Goal: Task Accomplishment & Management: Manage account settings

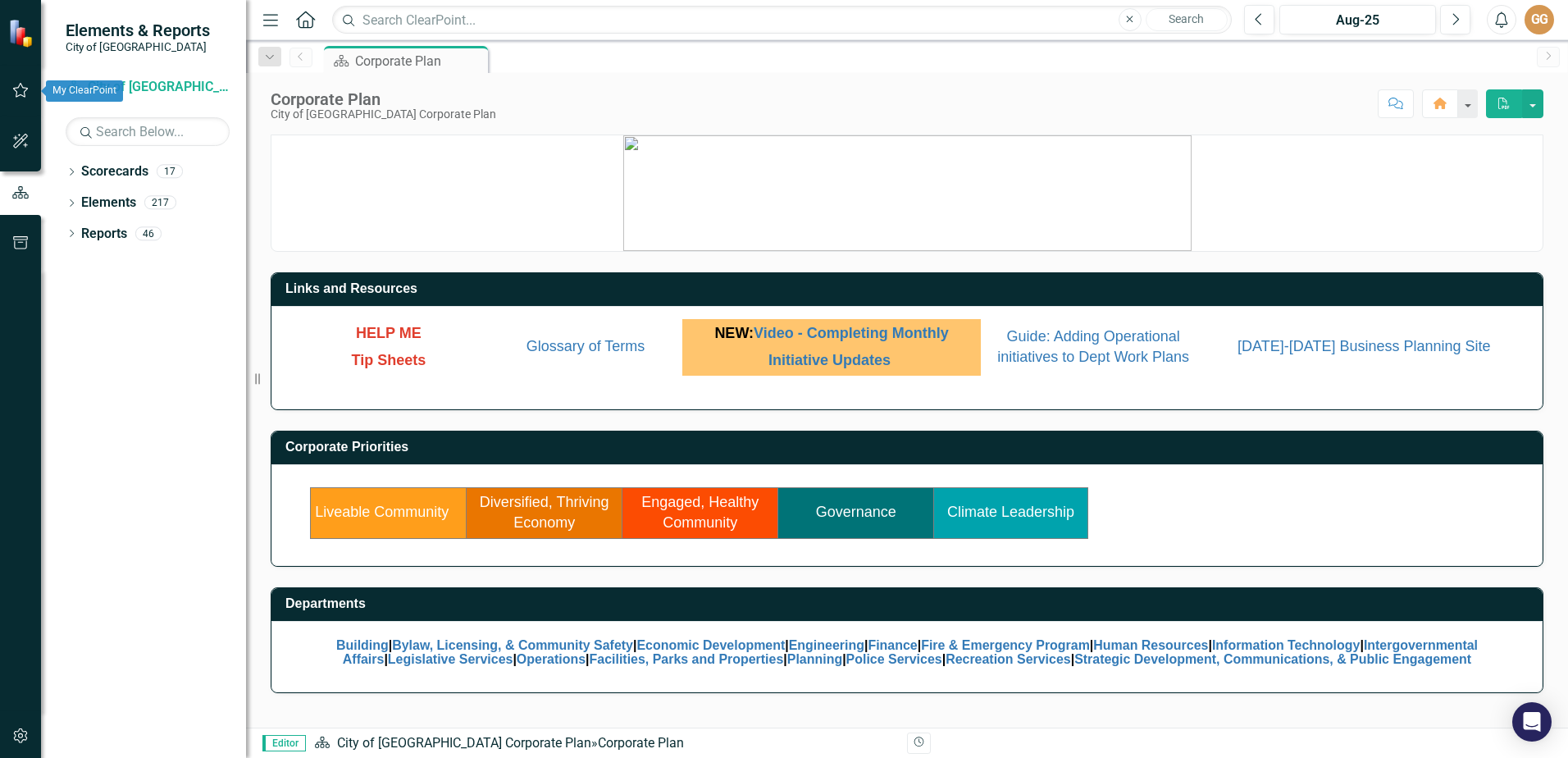
click at [19, 95] on icon "button" at bounding box center [21, 90] width 18 height 13
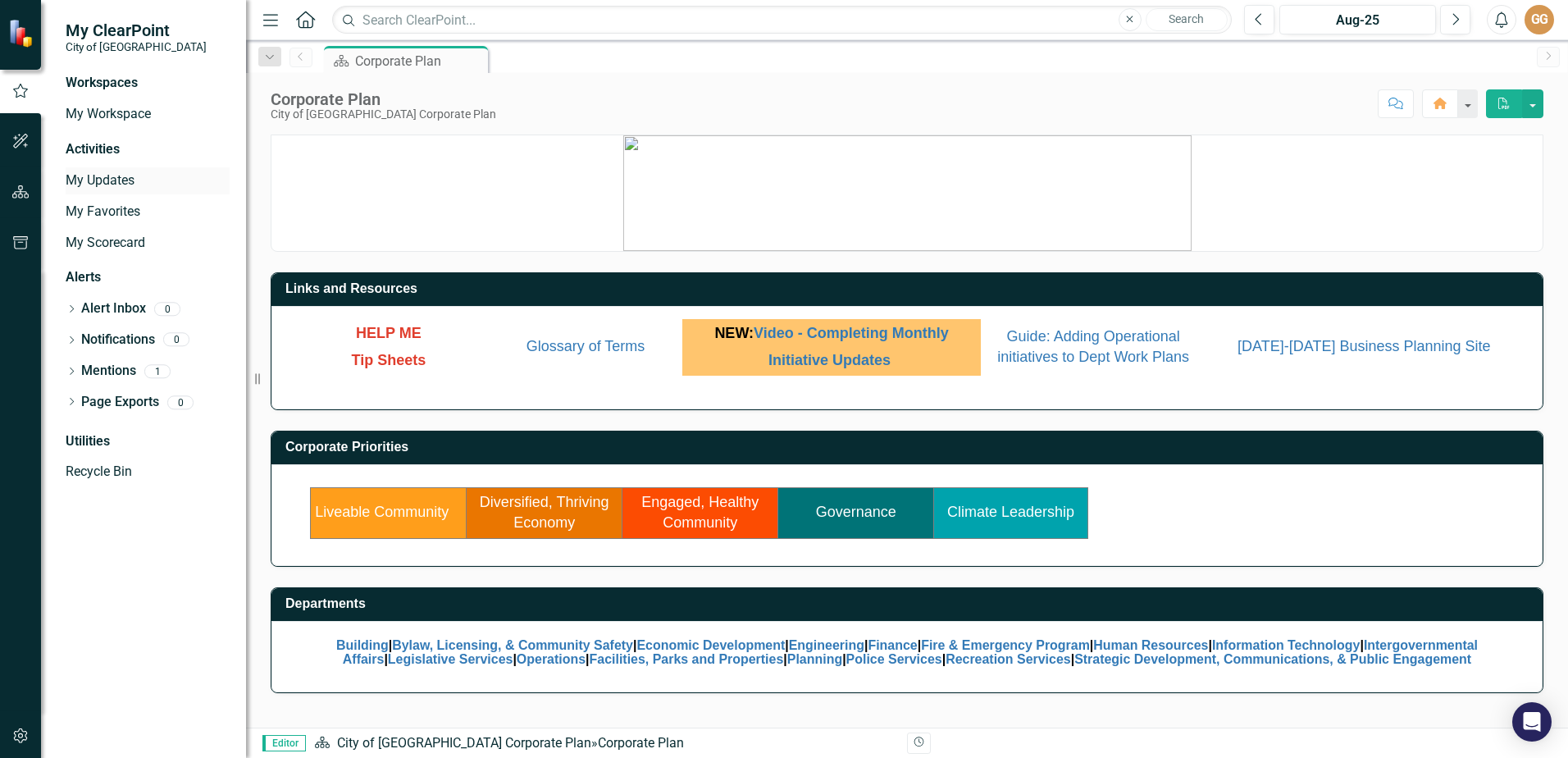
click at [108, 173] on link "My Updates" at bounding box center [147, 181] width 164 height 19
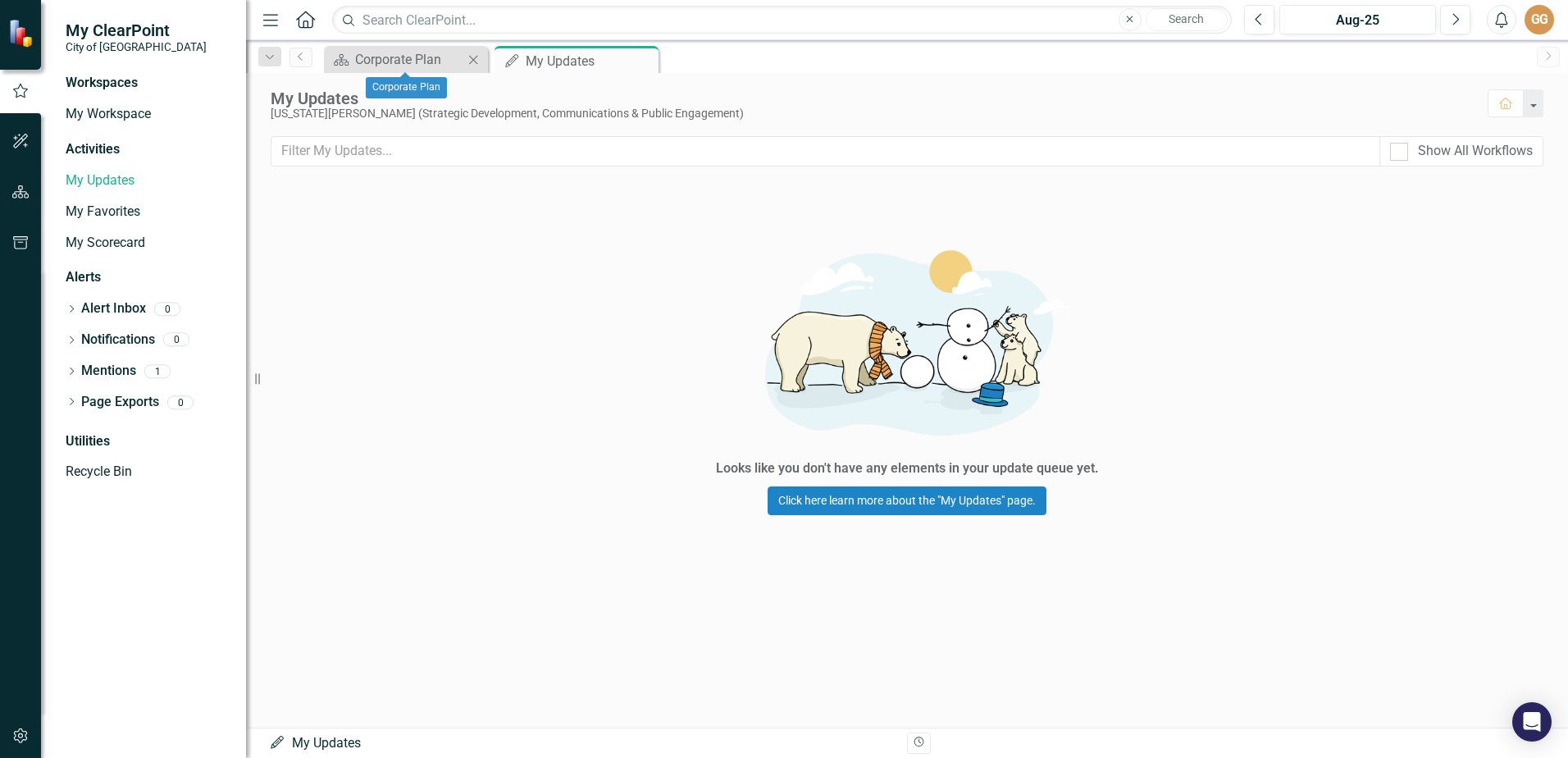
click at [416, 72] on div "Corporate Plan" at bounding box center [406, 88] width 81 height 32
click at [106, 244] on link "My Scorecard" at bounding box center [147, 243] width 164 height 19
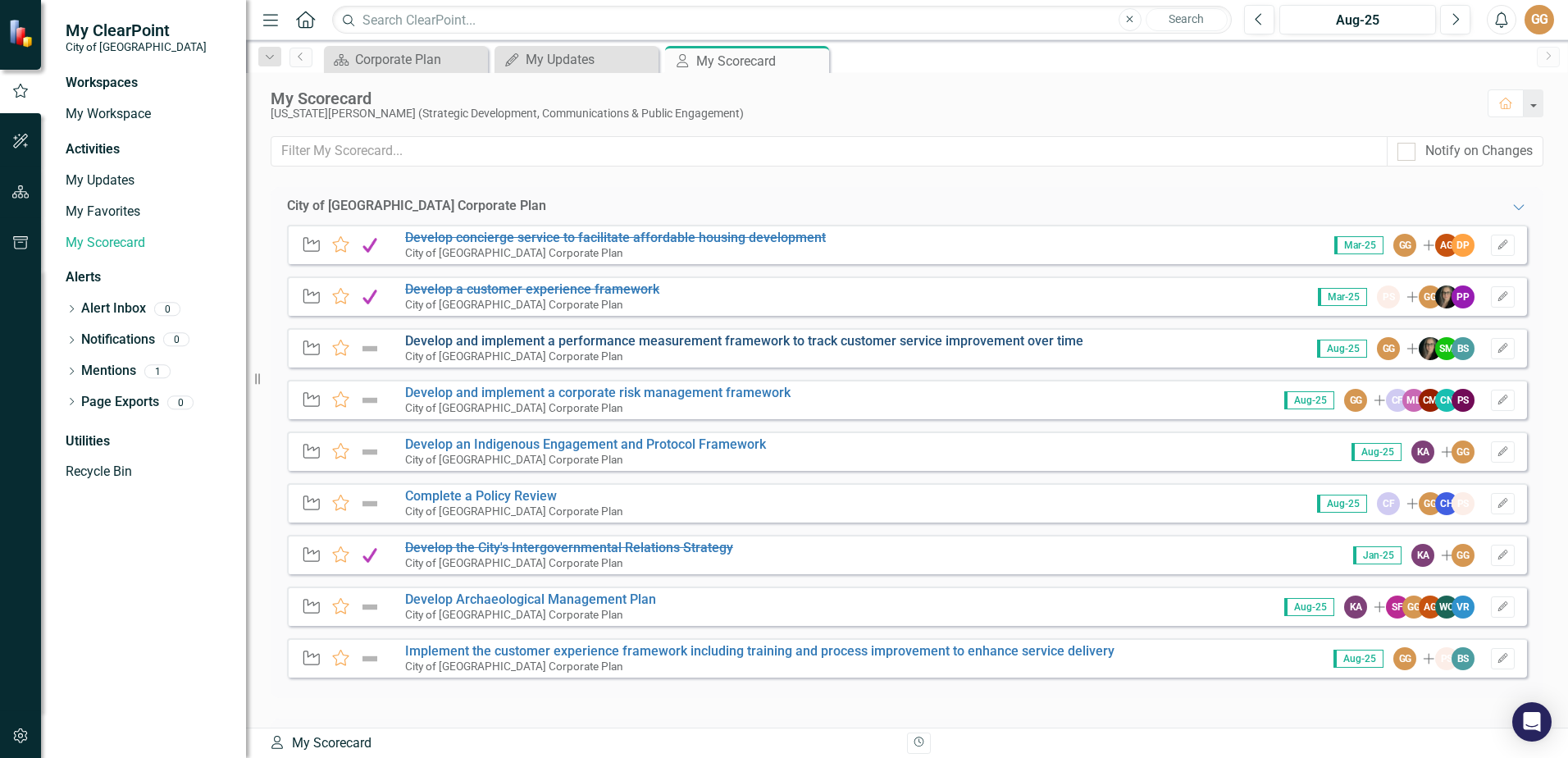
click at [704, 345] on link "Develop and implement a performance measurement framework to track customer ser…" at bounding box center [744, 340] width 678 height 16
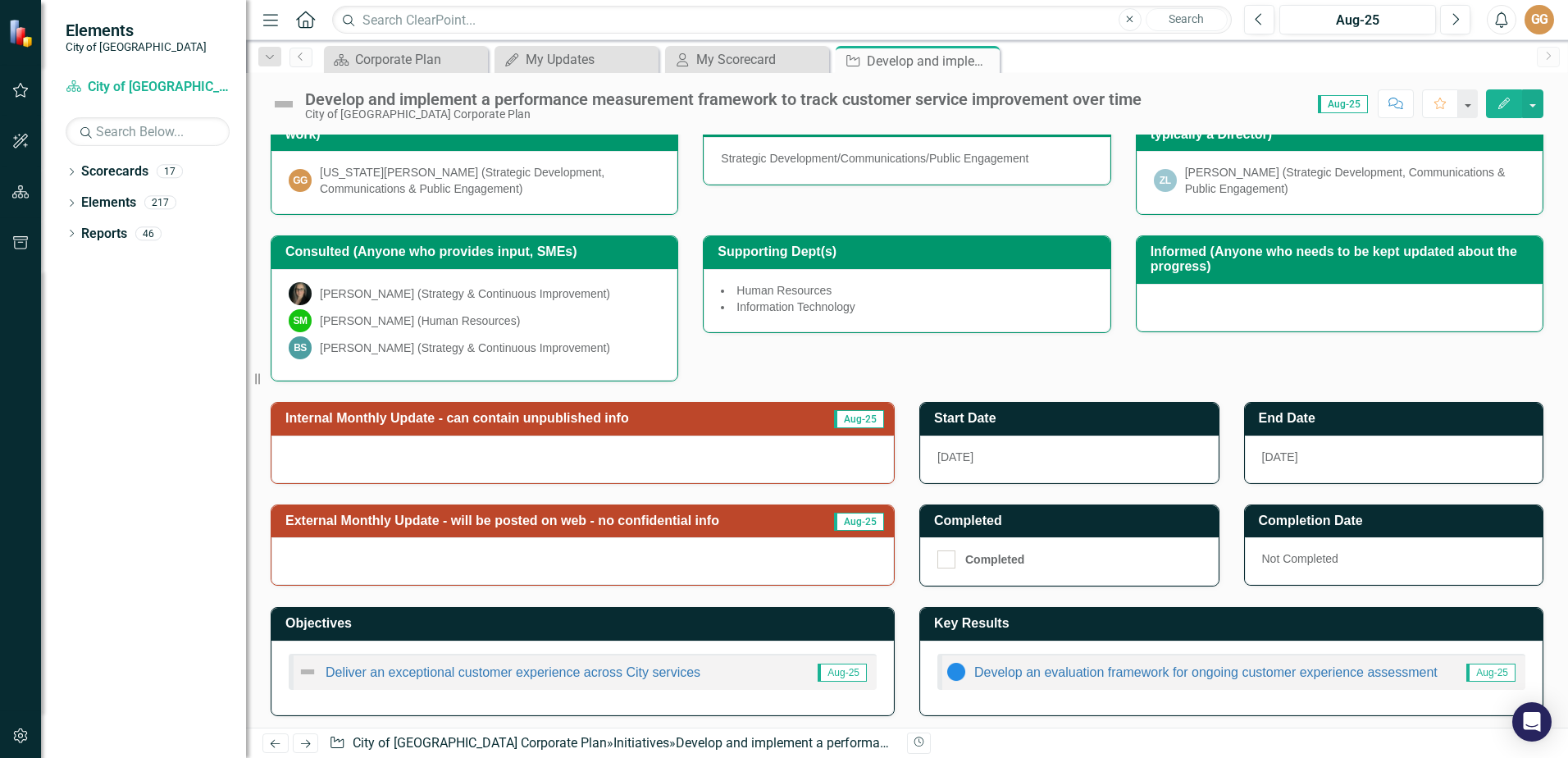
scroll to position [256, 0]
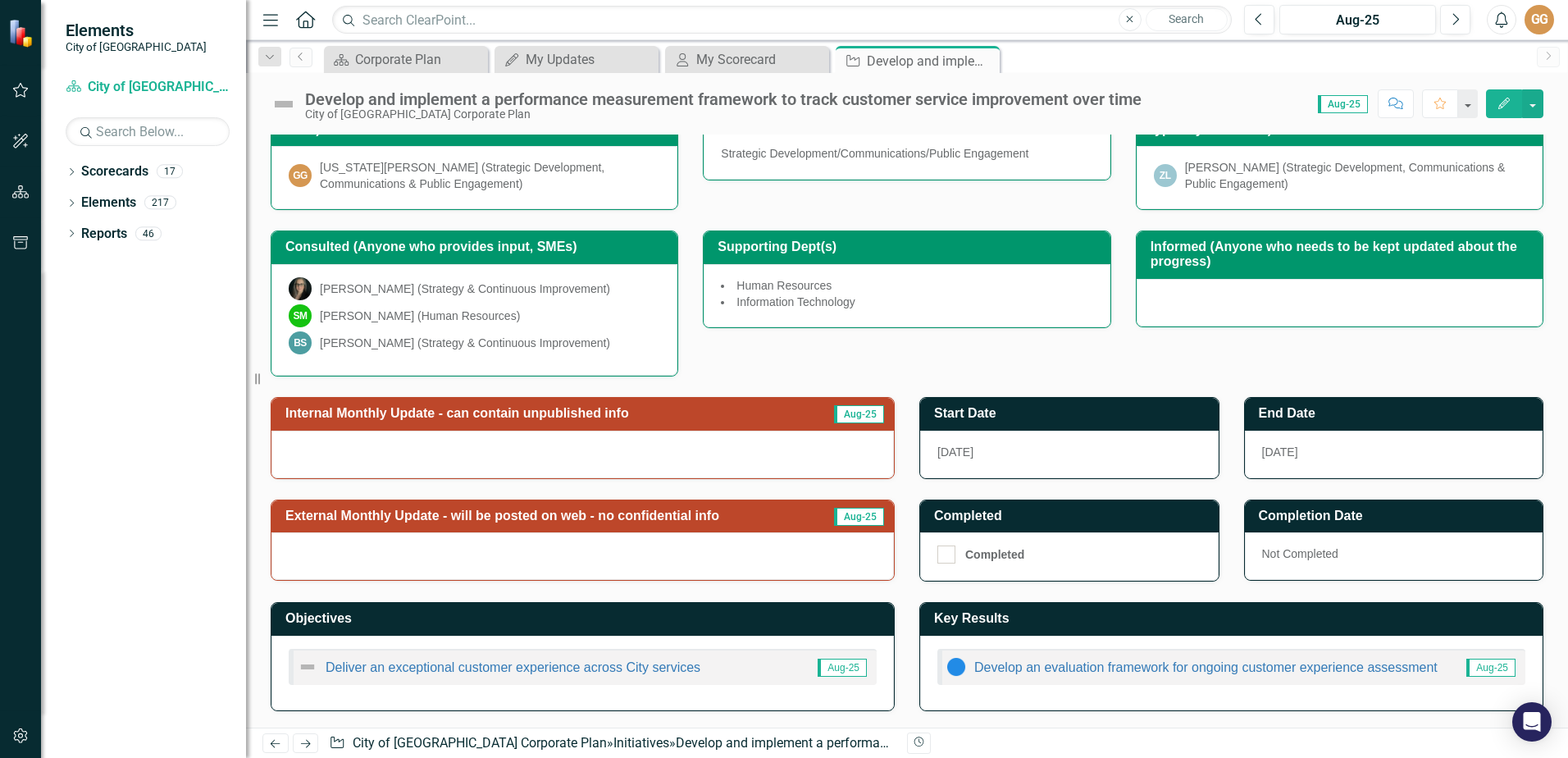
click at [700, 449] on div at bounding box center [582, 454] width 622 height 47
click at [834, 416] on span "Aug-25" at bounding box center [858, 414] width 50 height 18
click at [603, 520] on h3 "External Monthly Update - will be posted on web - no confidential info" at bounding box center [553, 516] width 536 height 15
click at [578, 415] on h3 "Internal Monthly Update - can contain unpublished info" at bounding box center [546, 413] width 522 height 15
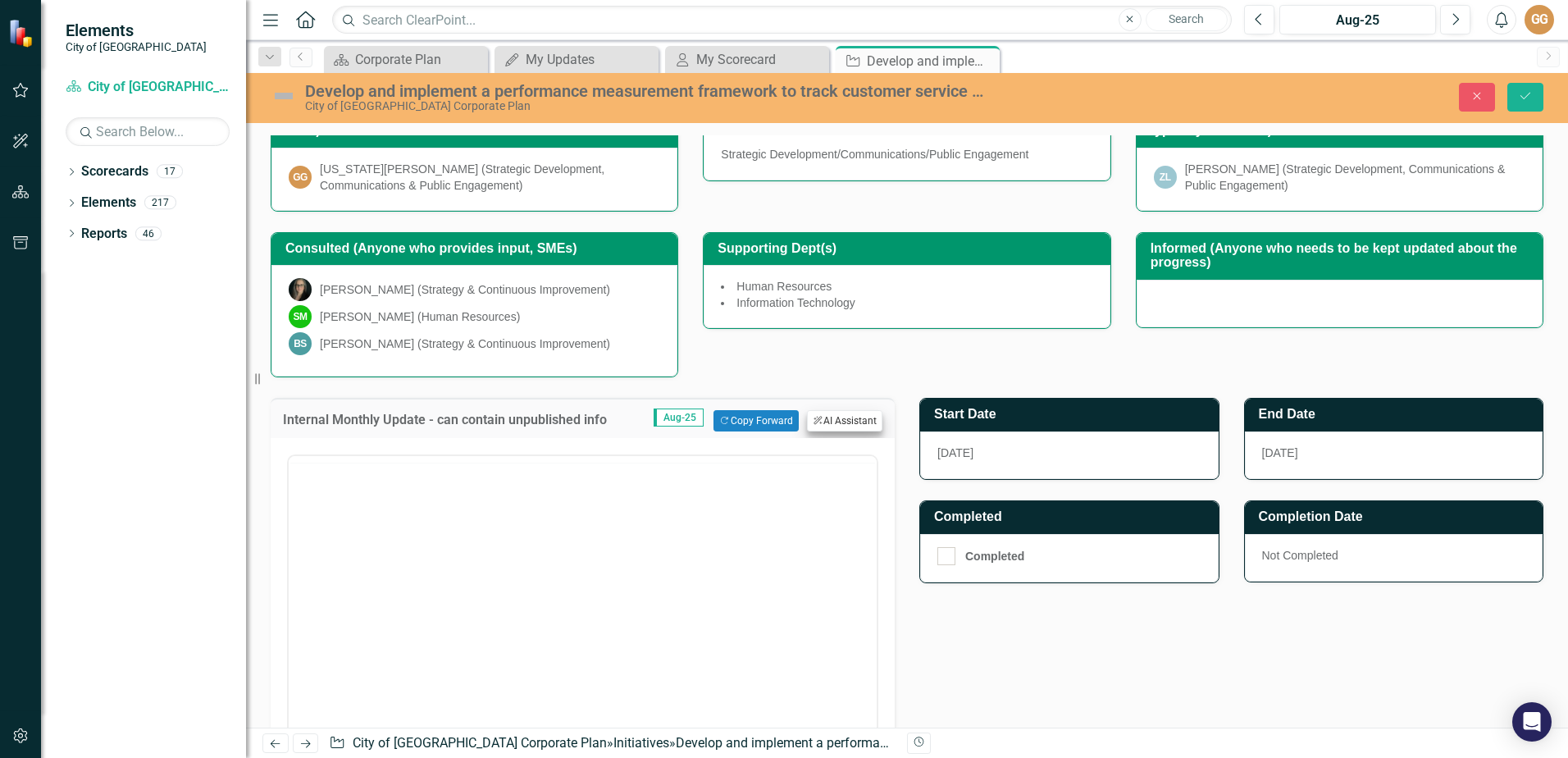
scroll to position [0, 0]
click at [745, 416] on button "Copy Forward Copy Forward" at bounding box center [755, 421] width 85 height 21
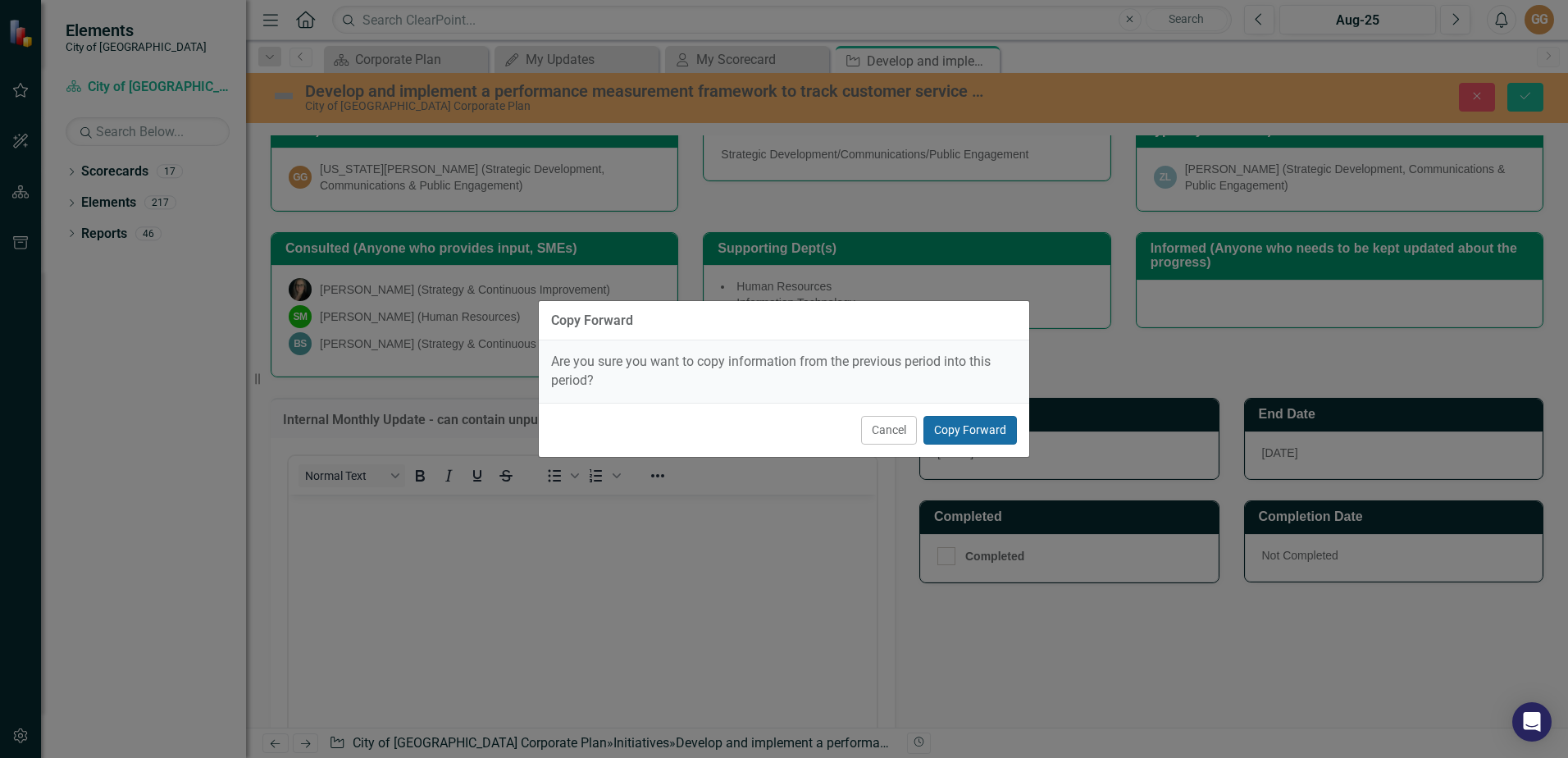
click at [951, 423] on button "Copy Forward" at bounding box center [970, 430] width 94 height 29
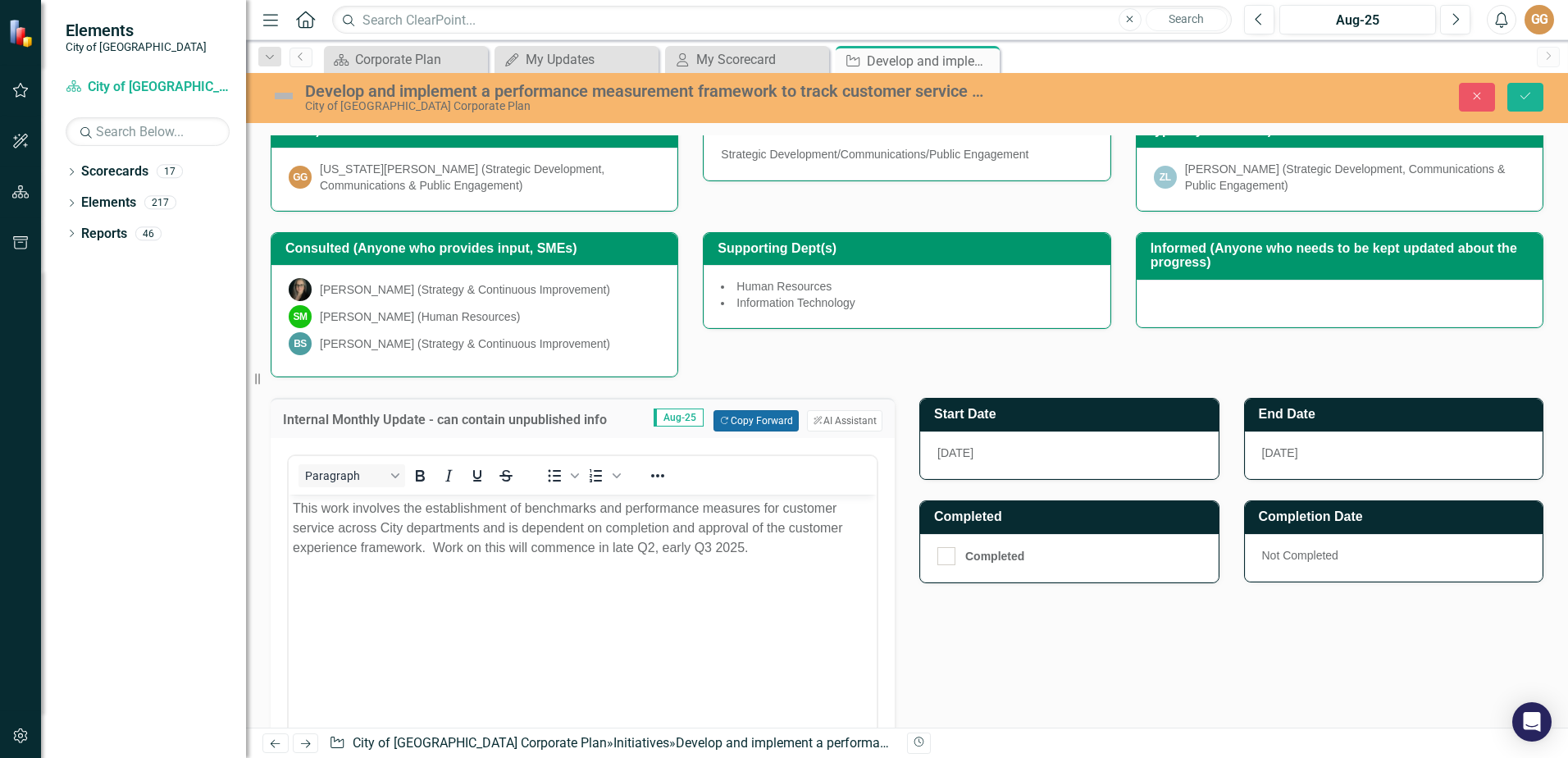
scroll to position [502, 0]
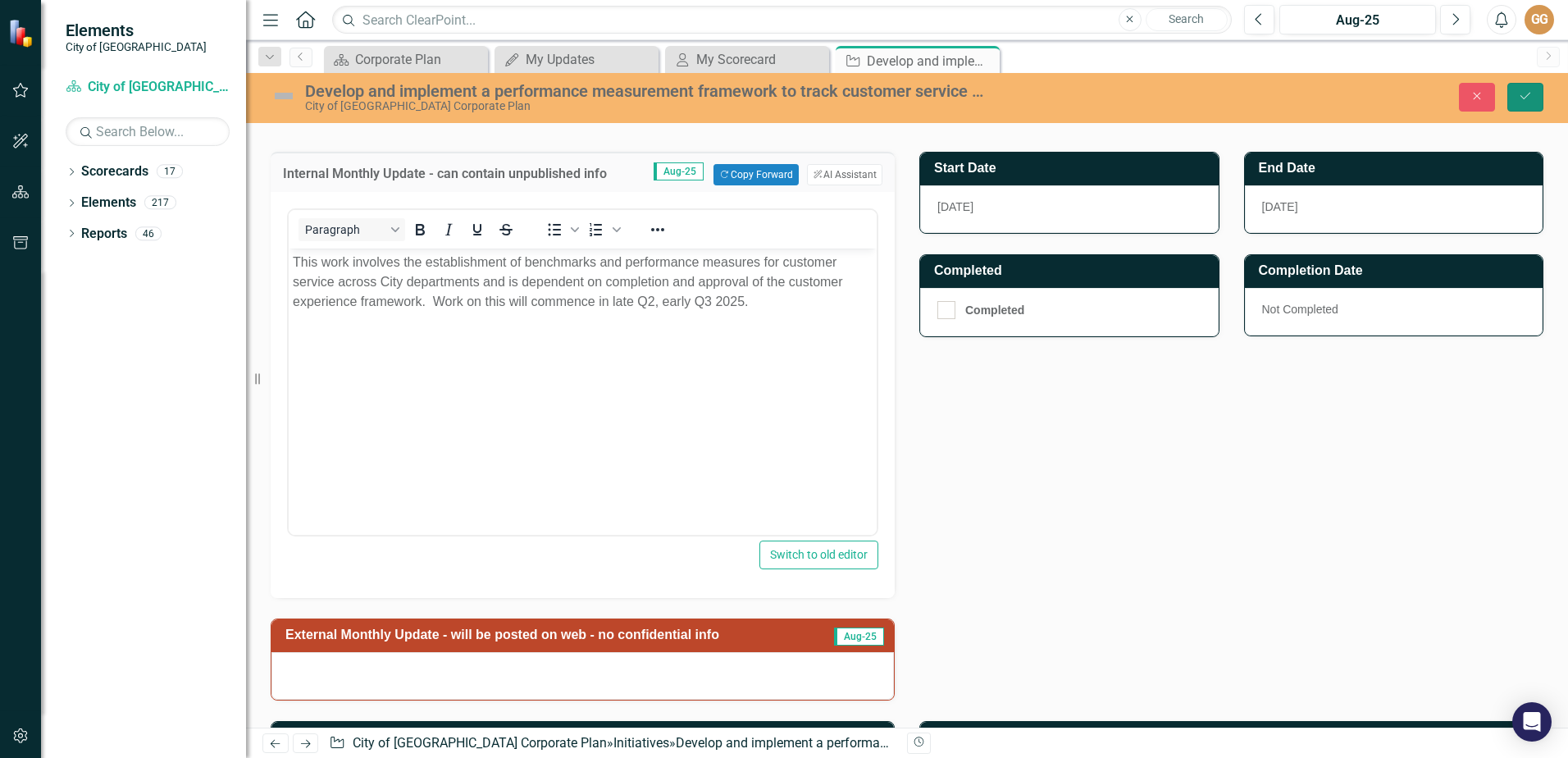
click at [1530, 96] on icon "Save" at bounding box center [1524, 95] width 15 height 11
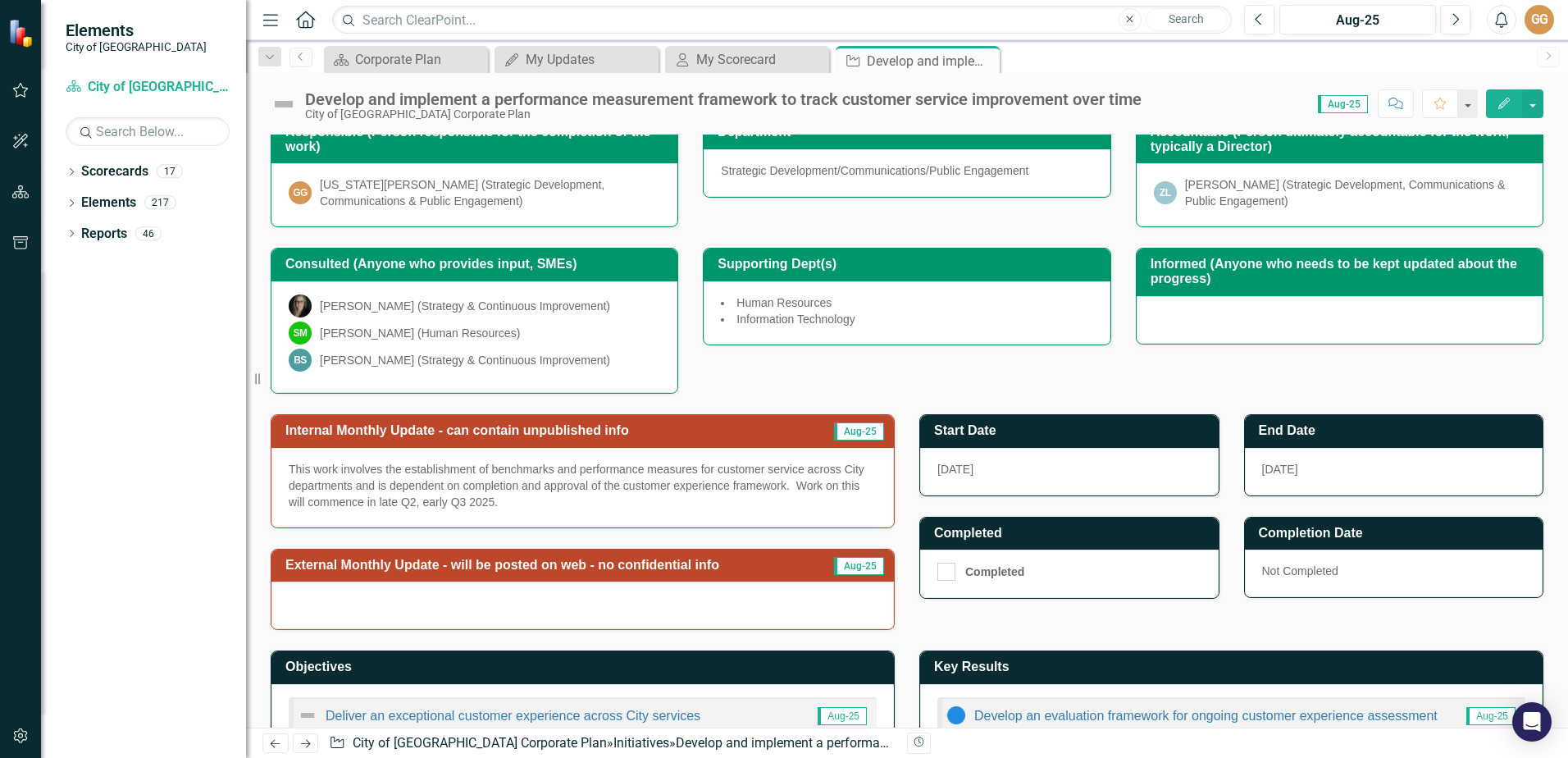
scroll to position [246, 0]
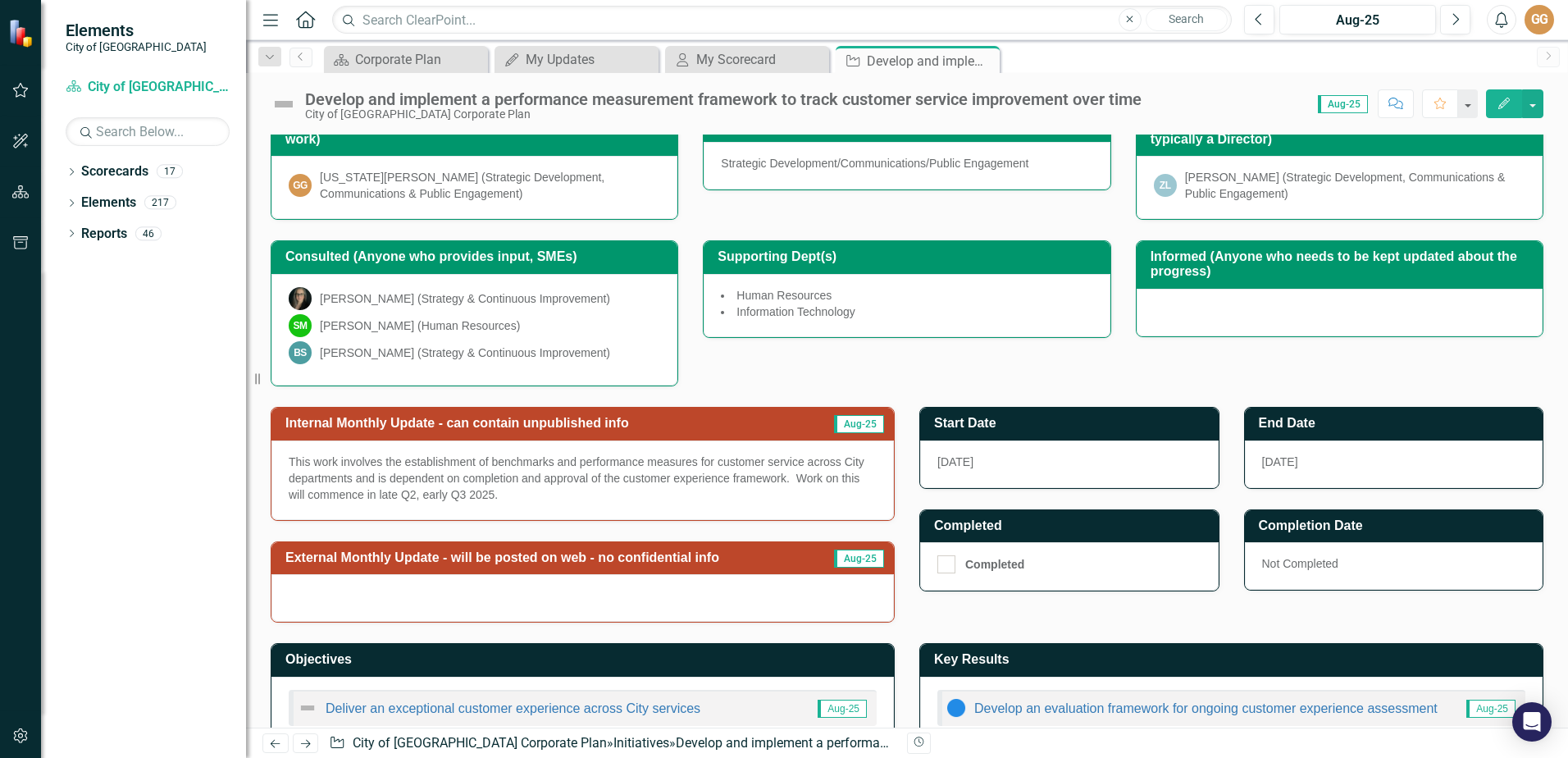
click at [843, 556] on span "Aug-25" at bounding box center [858, 558] width 50 height 18
click at [722, 568] on td "External Monthly Update - will be posted on web - no confidential info" at bounding box center [553, 559] width 536 height 27
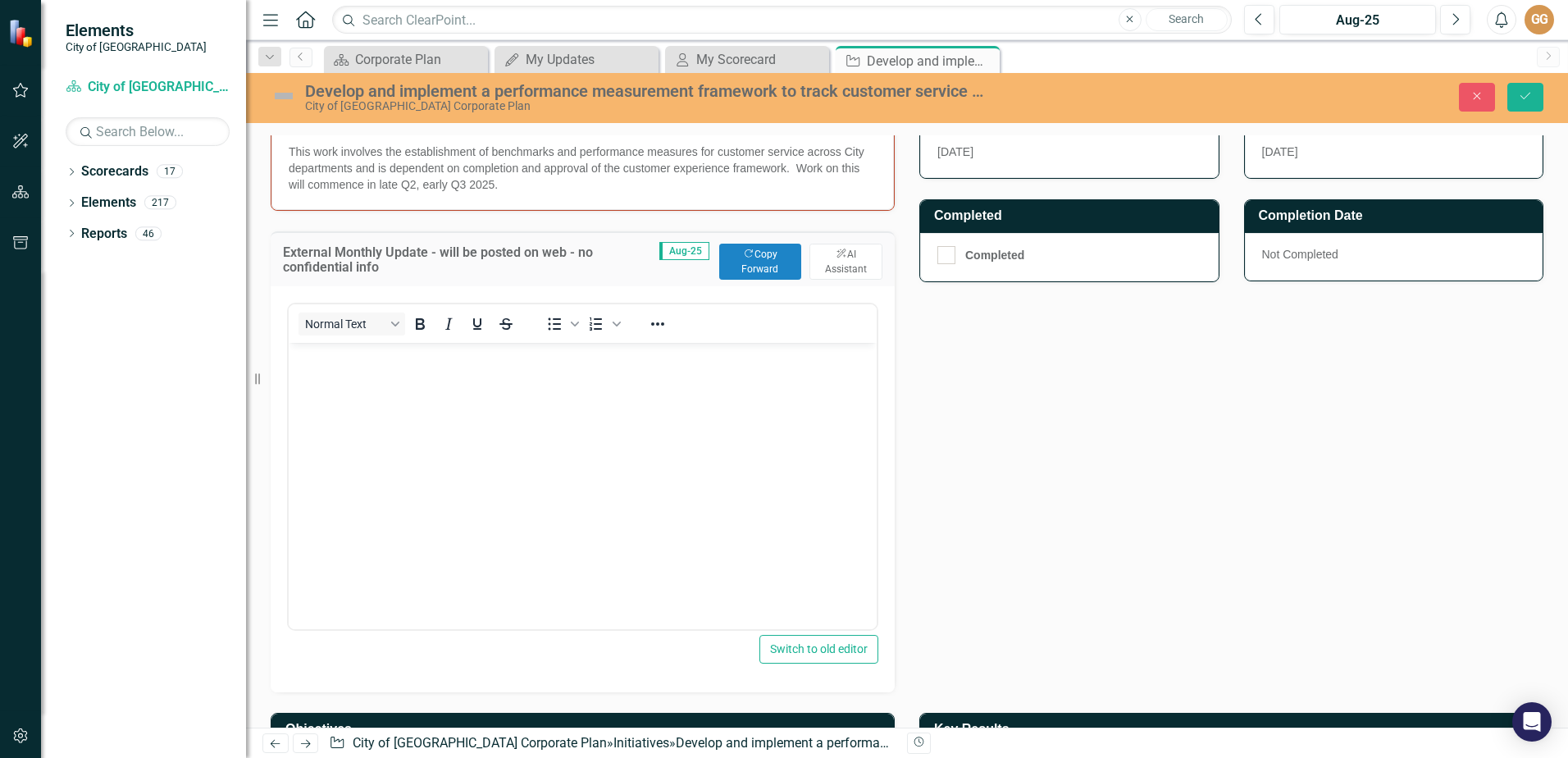
scroll to position [574, 0]
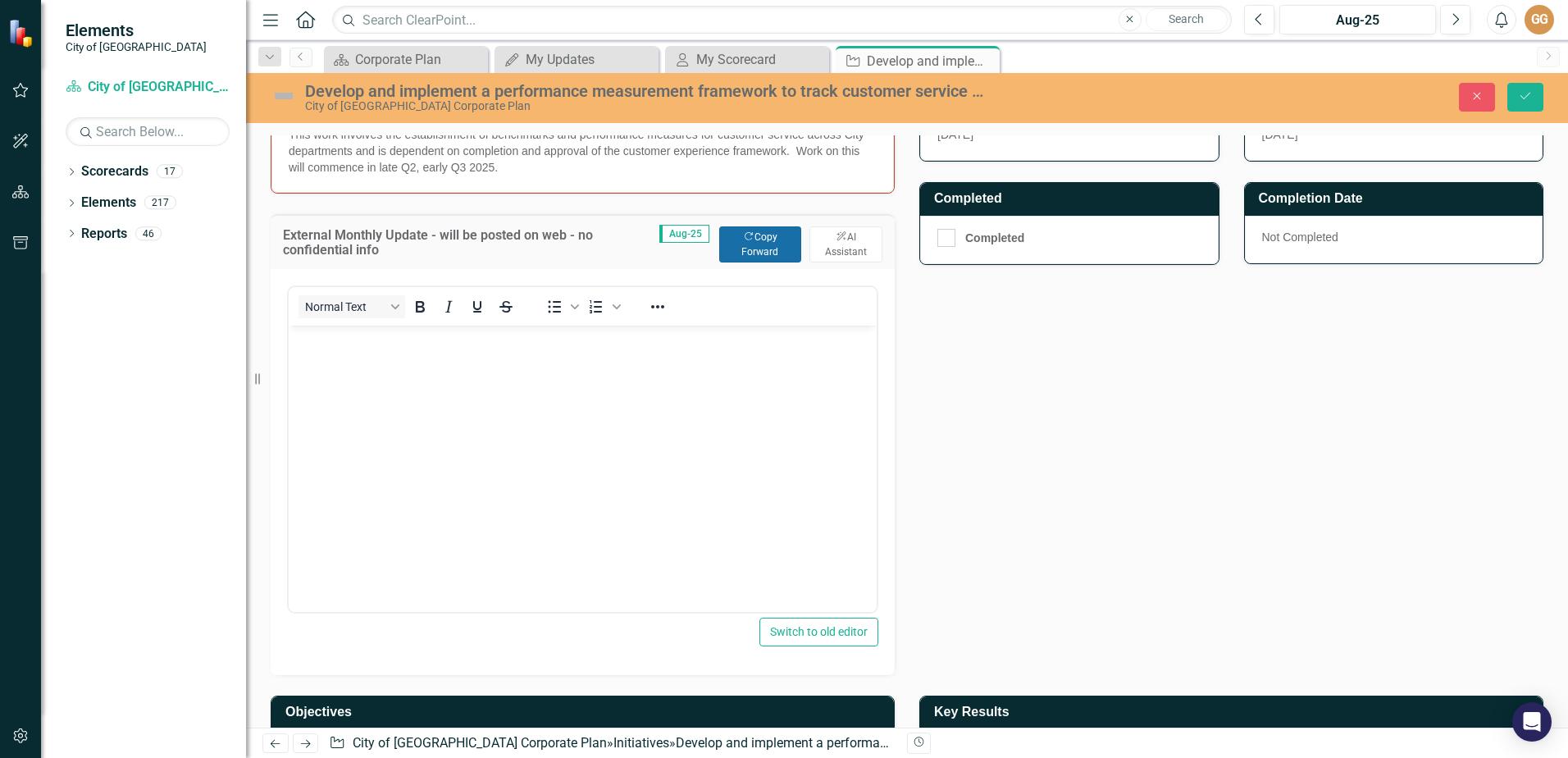
click at [757, 258] on button "Copy Forward Copy Forward" at bounding box center [760, 244] width 82 height 36
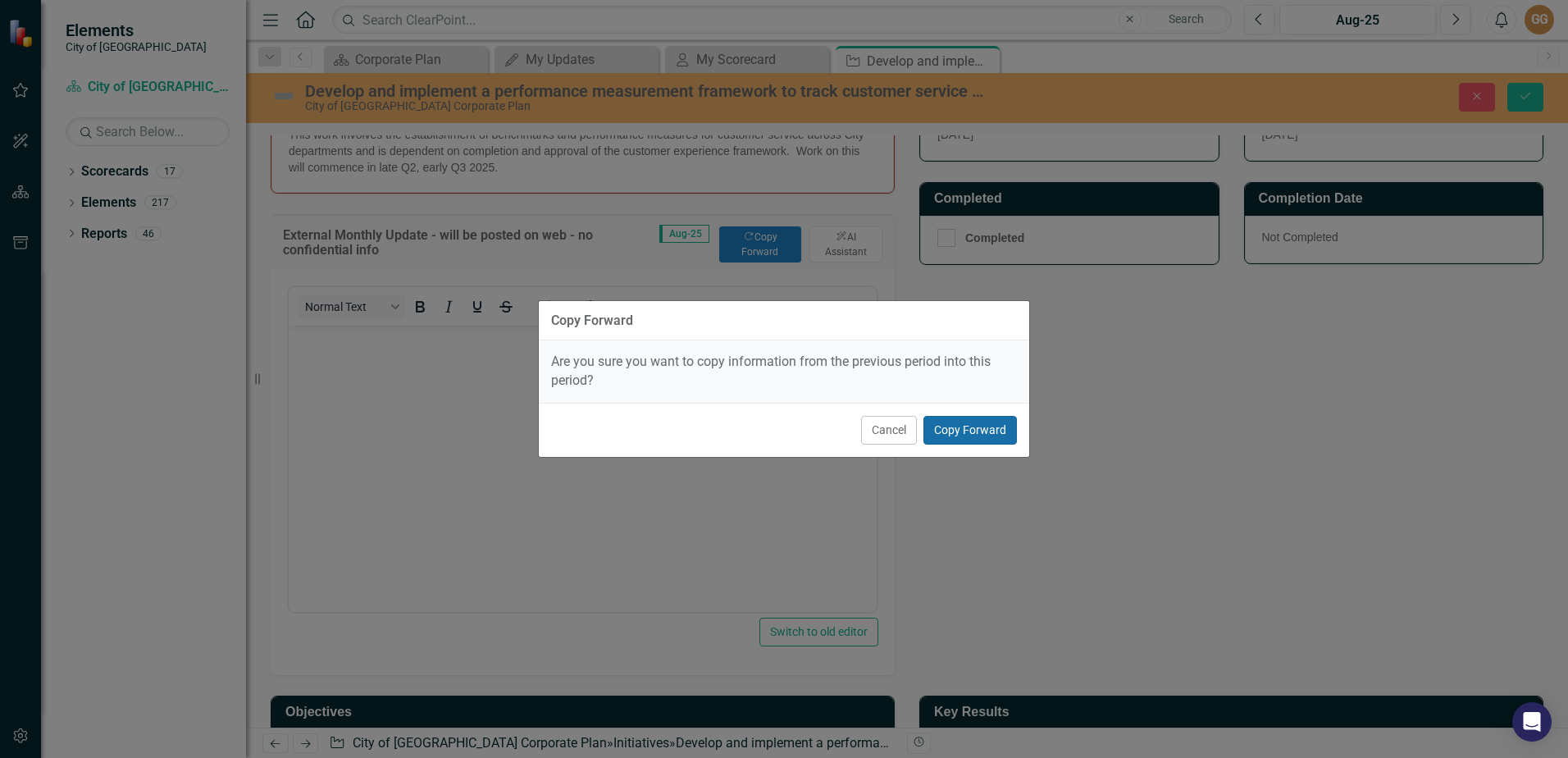
click at [961, 425] on button "Copy Forward" at bounding box center [970, 430] width 94 height 29
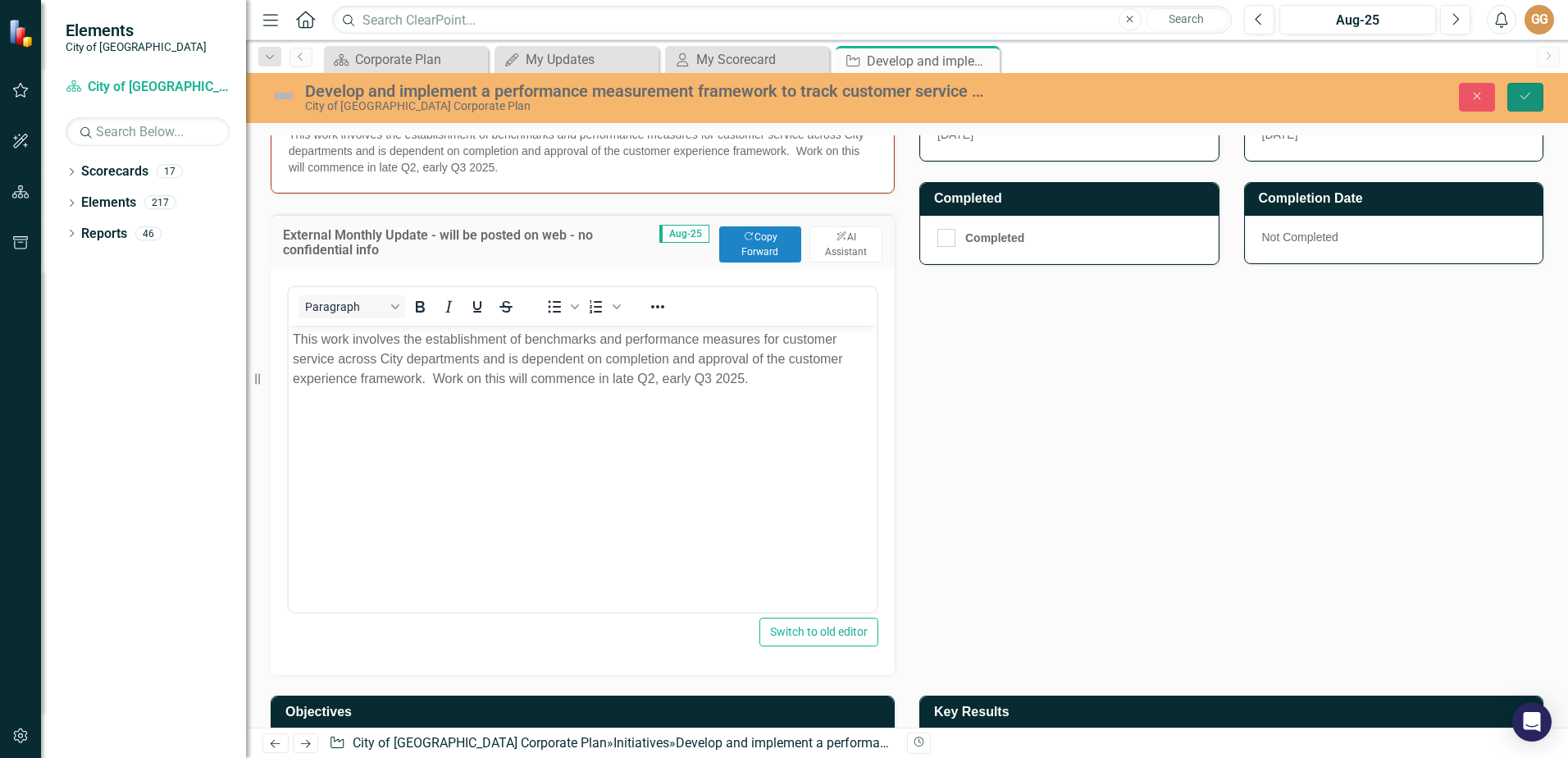
click at [1542, 89] on button "Save" at bounding box center [1524, 97] width 36 height 29
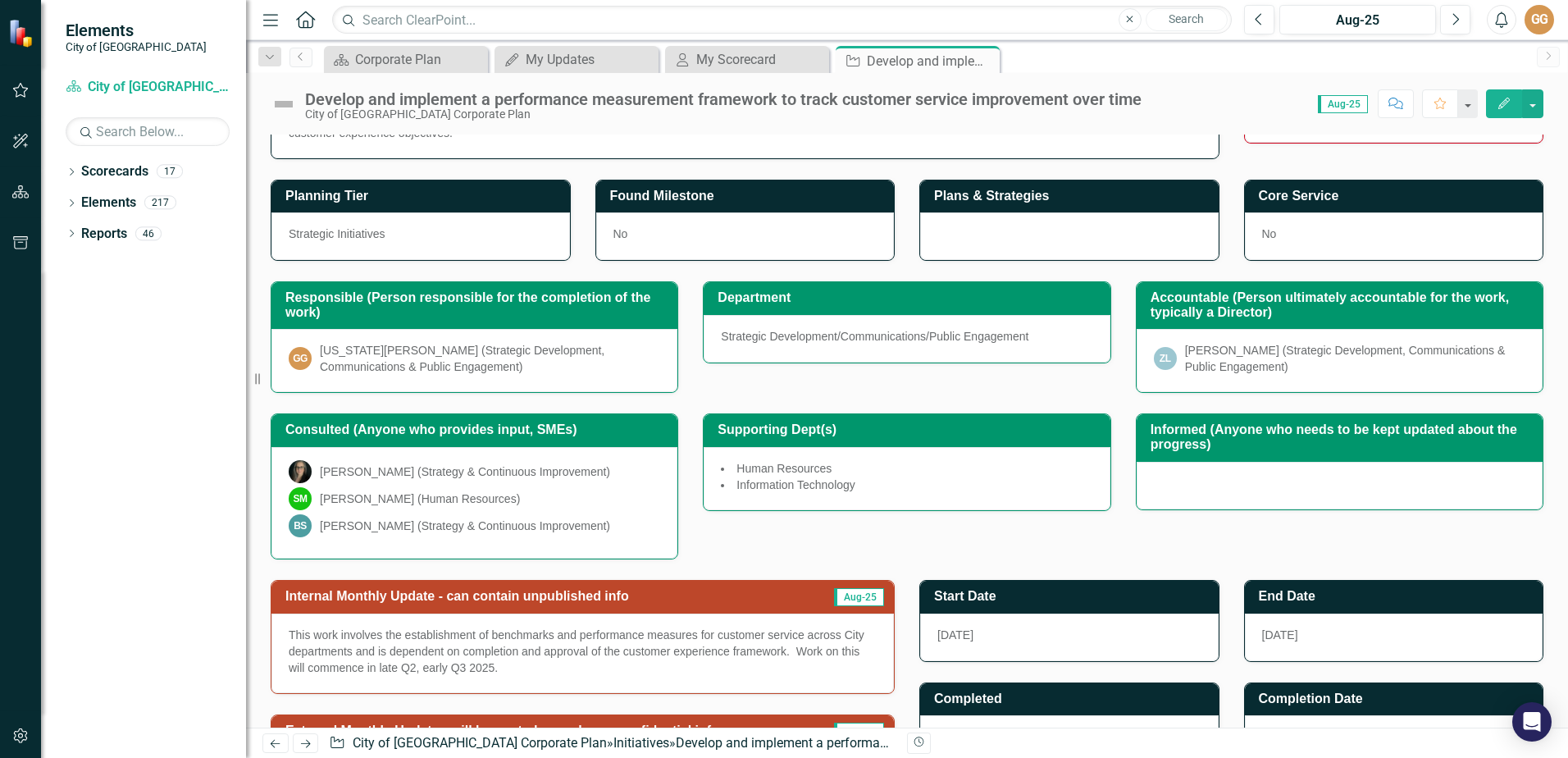
scroll to position [0, 0]
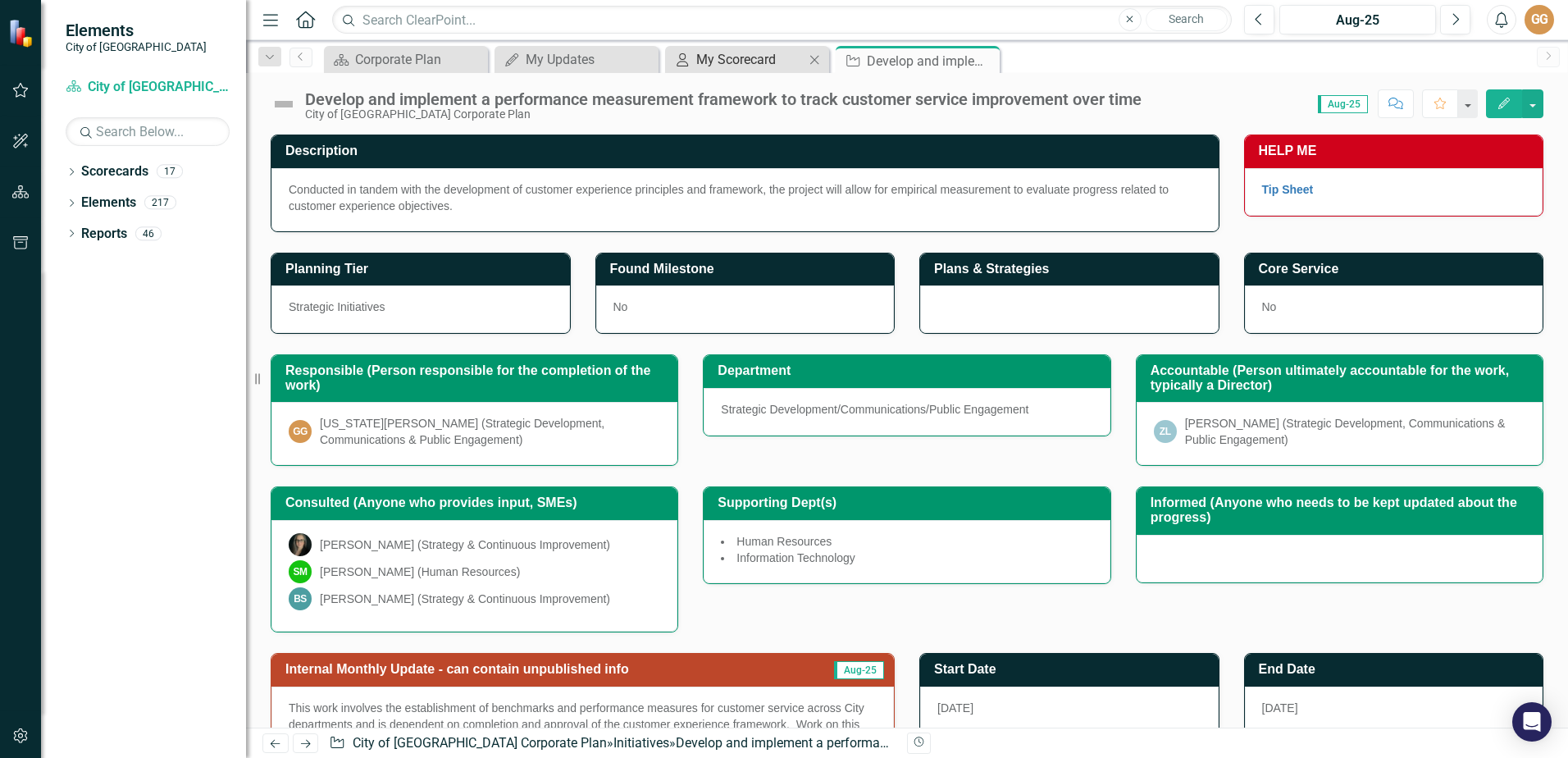
click at [721, 53] on div "My Scorecard" at bounding box center [751, 59] width 108 height 20
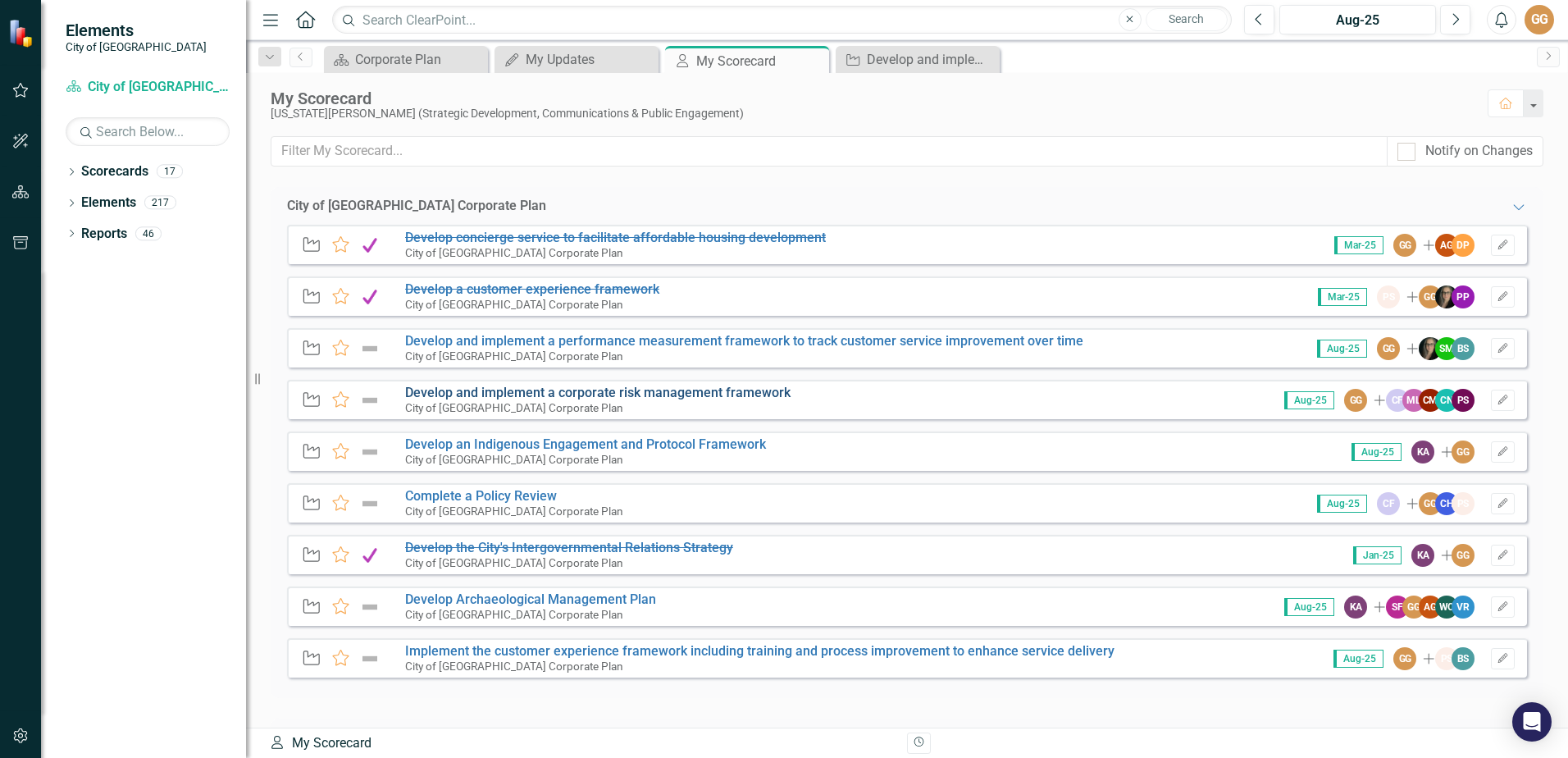
click at [554, 393] on link "Develop and implement a corporate risk management framework" at bounding box center [598, 392] width 385 height 16
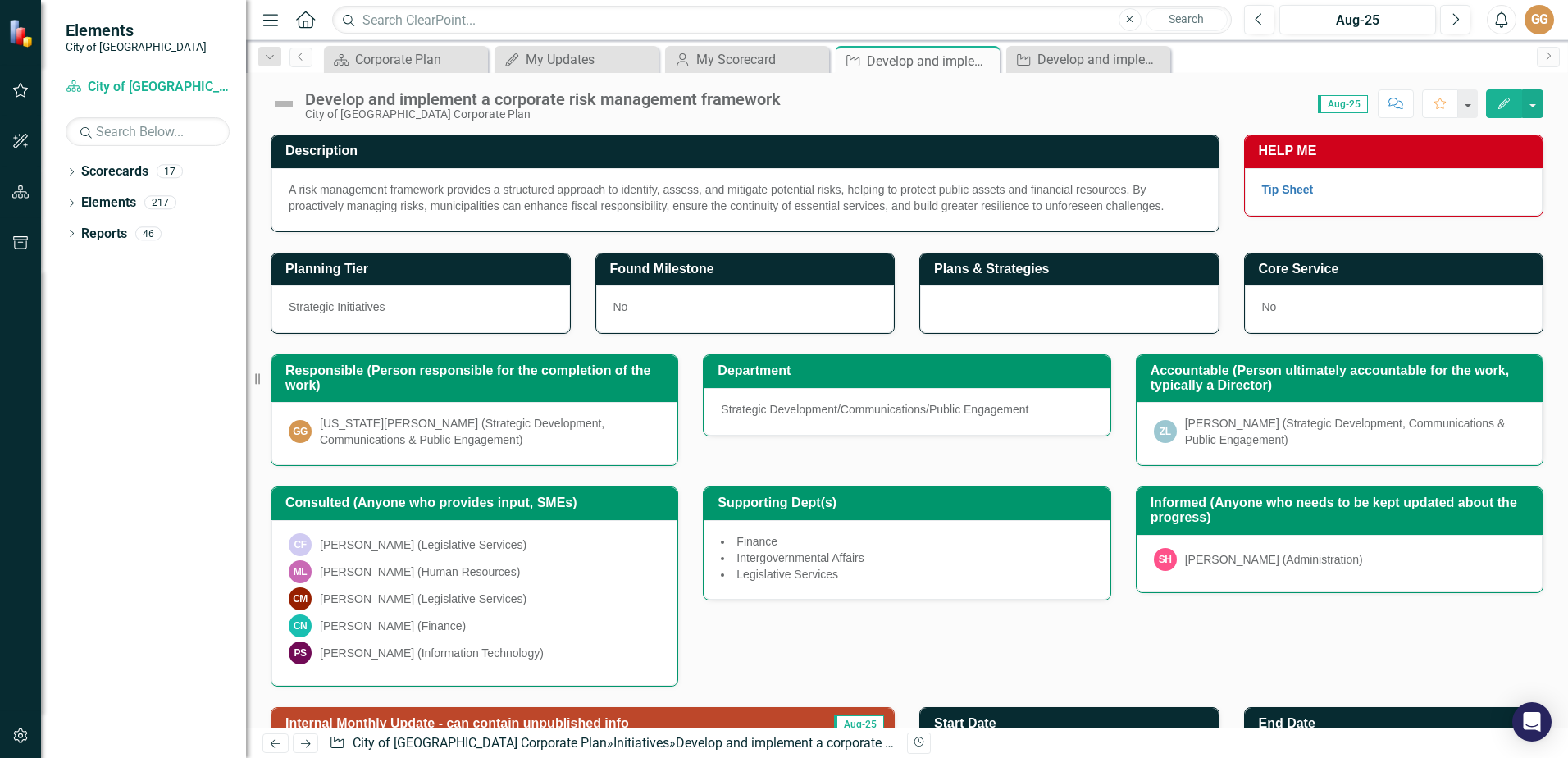
scroll to position [310, 0]
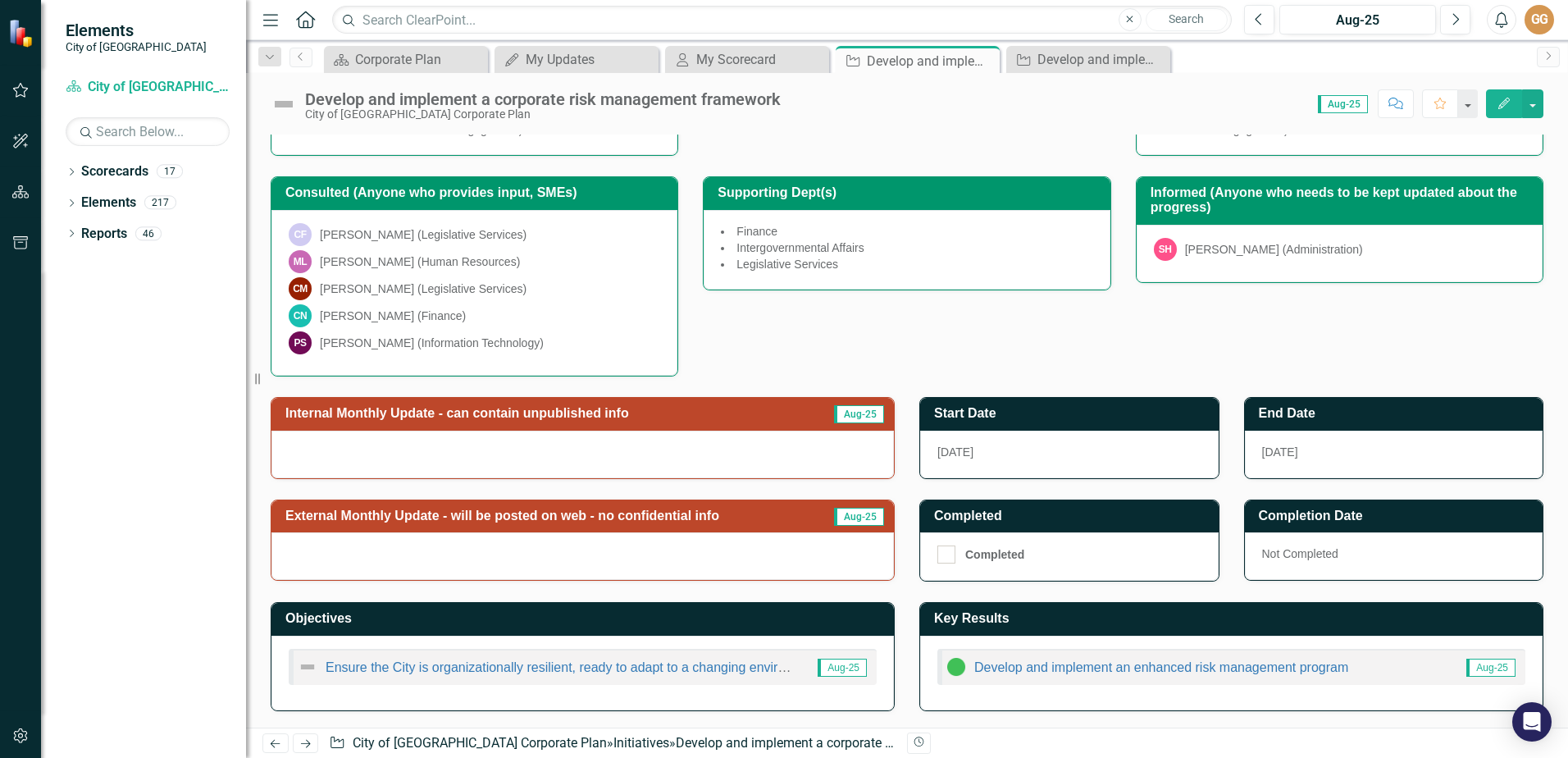
click at [789, 439] on div at bounding box center [582, 454] width 622 height 47
click at [789, 437] on div at bounding box center [582, 454] width 622 height 47
click at [799, 414] on h3 "Internal Monthly Update - can contain unpublished info" at bounding box center [546, 413] width 522 height 15
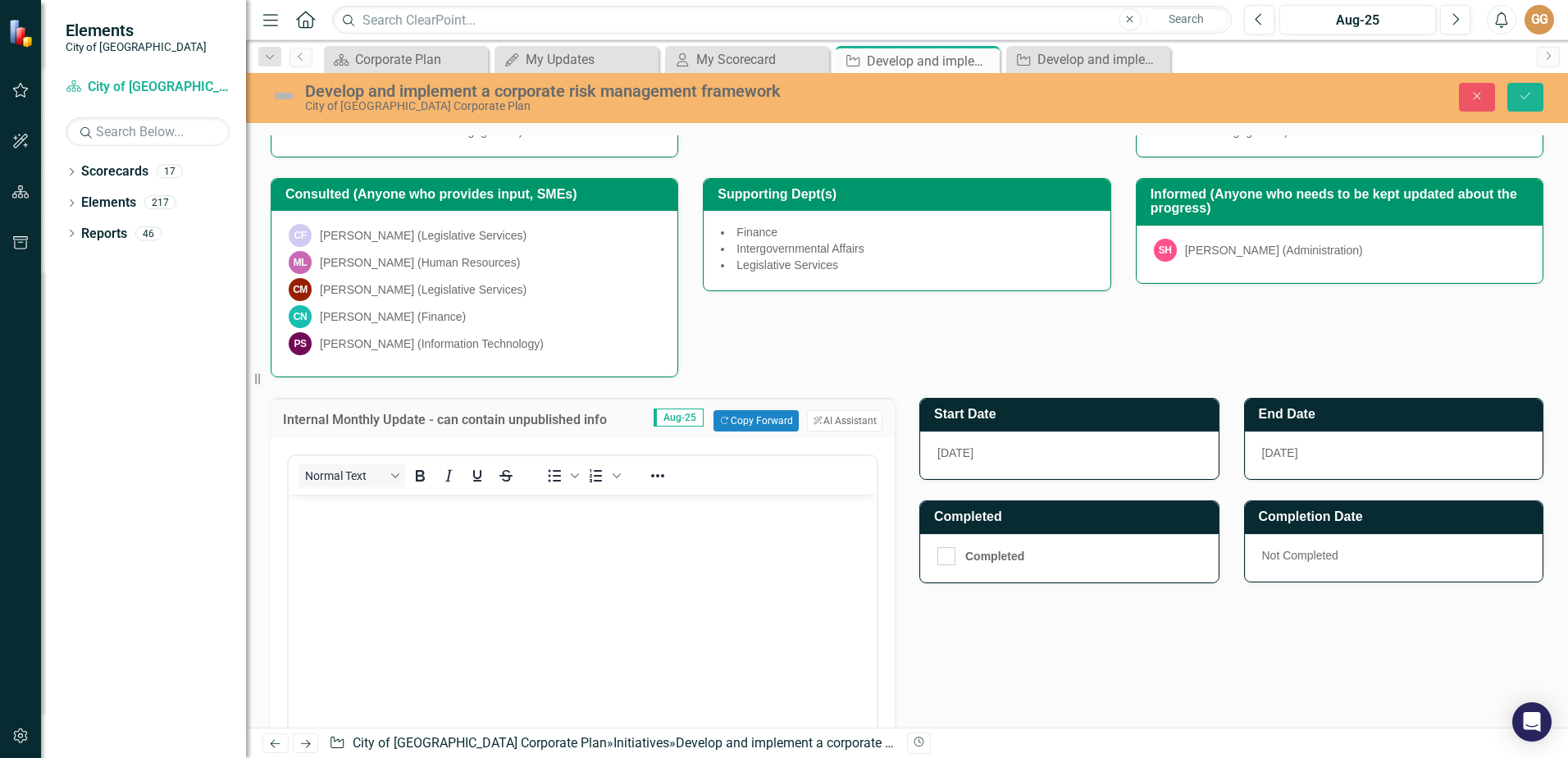
click at [861, 413] on button "ClearPoint AI AI Assistant" at bounding box center [844, 421] width 75 height 21
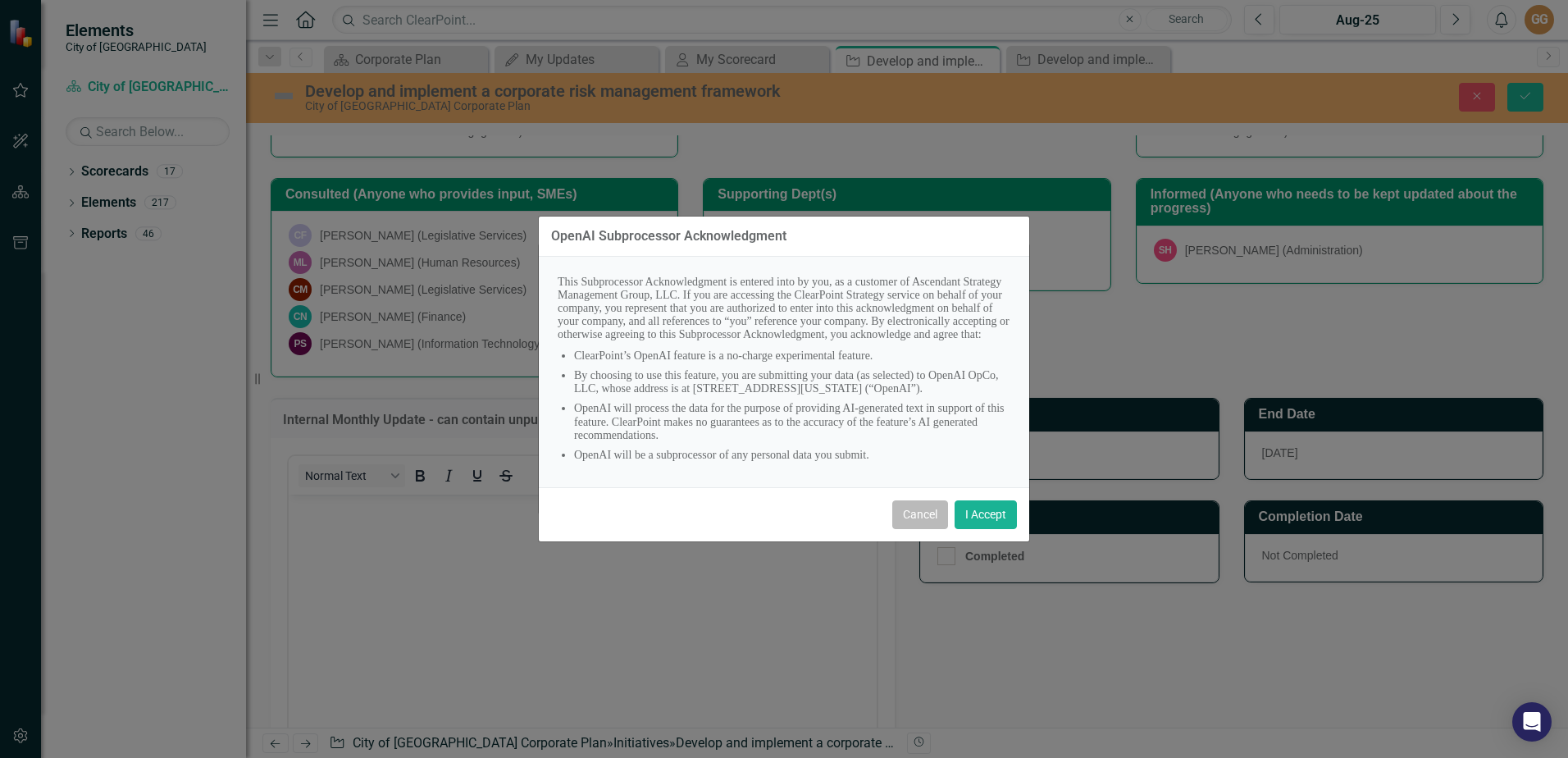
click at [911, 518] on button "Cancel" at bounding box center [920, 515] width 56 height 29
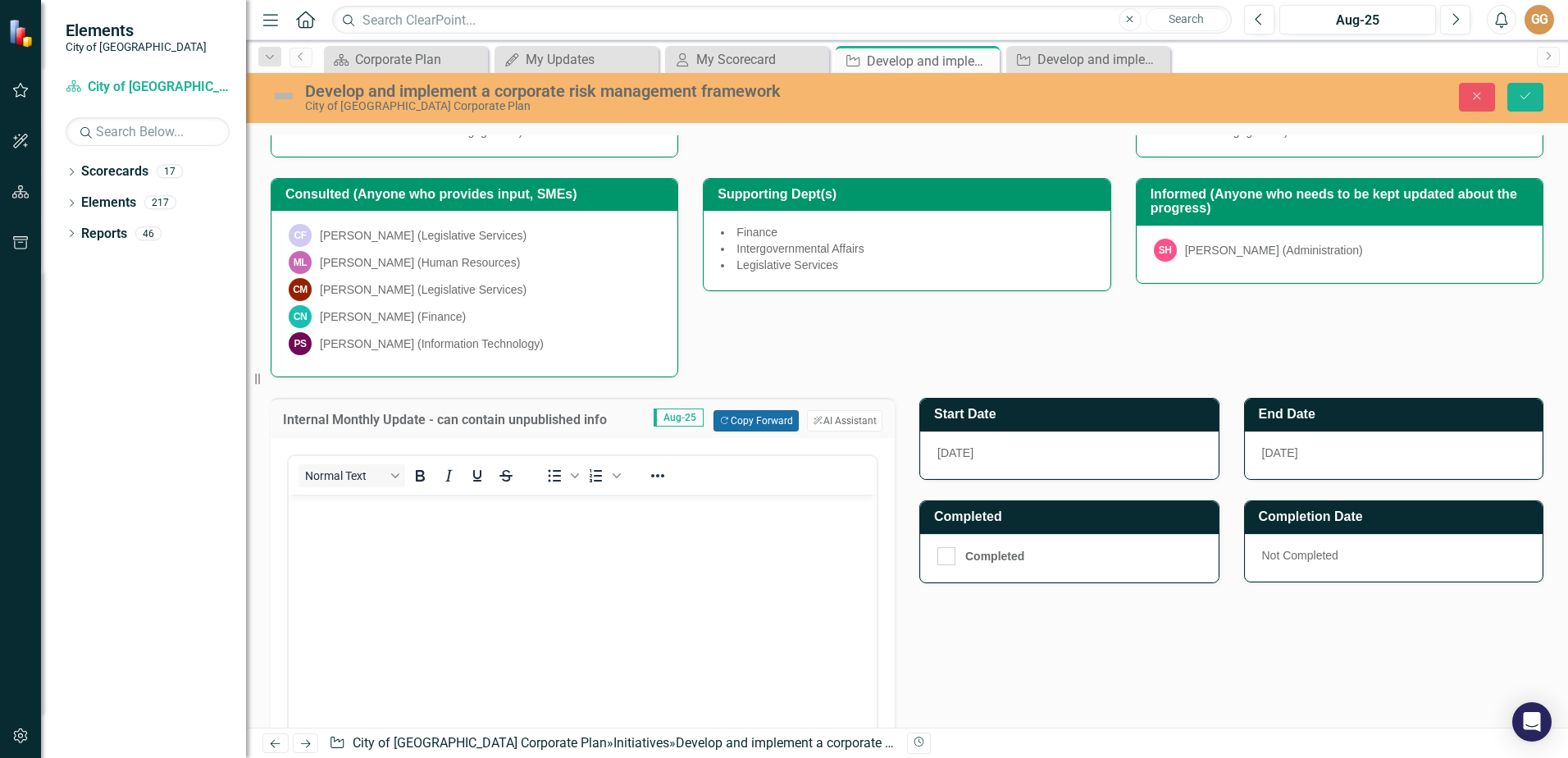
click at [730, 428] on button "Copy Forward Copy Forward" at bounding box center [755, 421] width 85 height 21
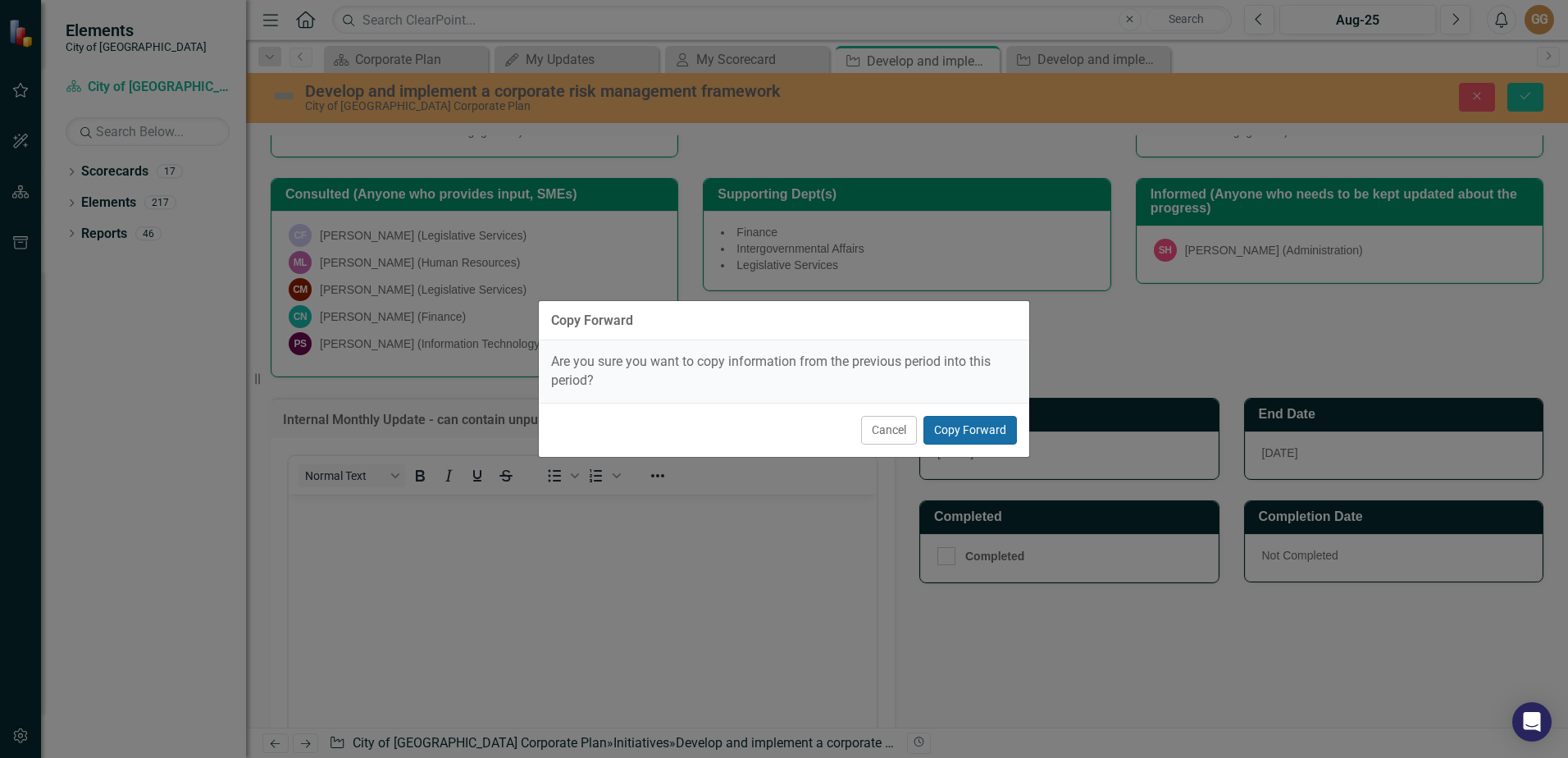
click at [951, 423] on button "Copy Forward" at bounding box center [970, 430] width 94 height 29
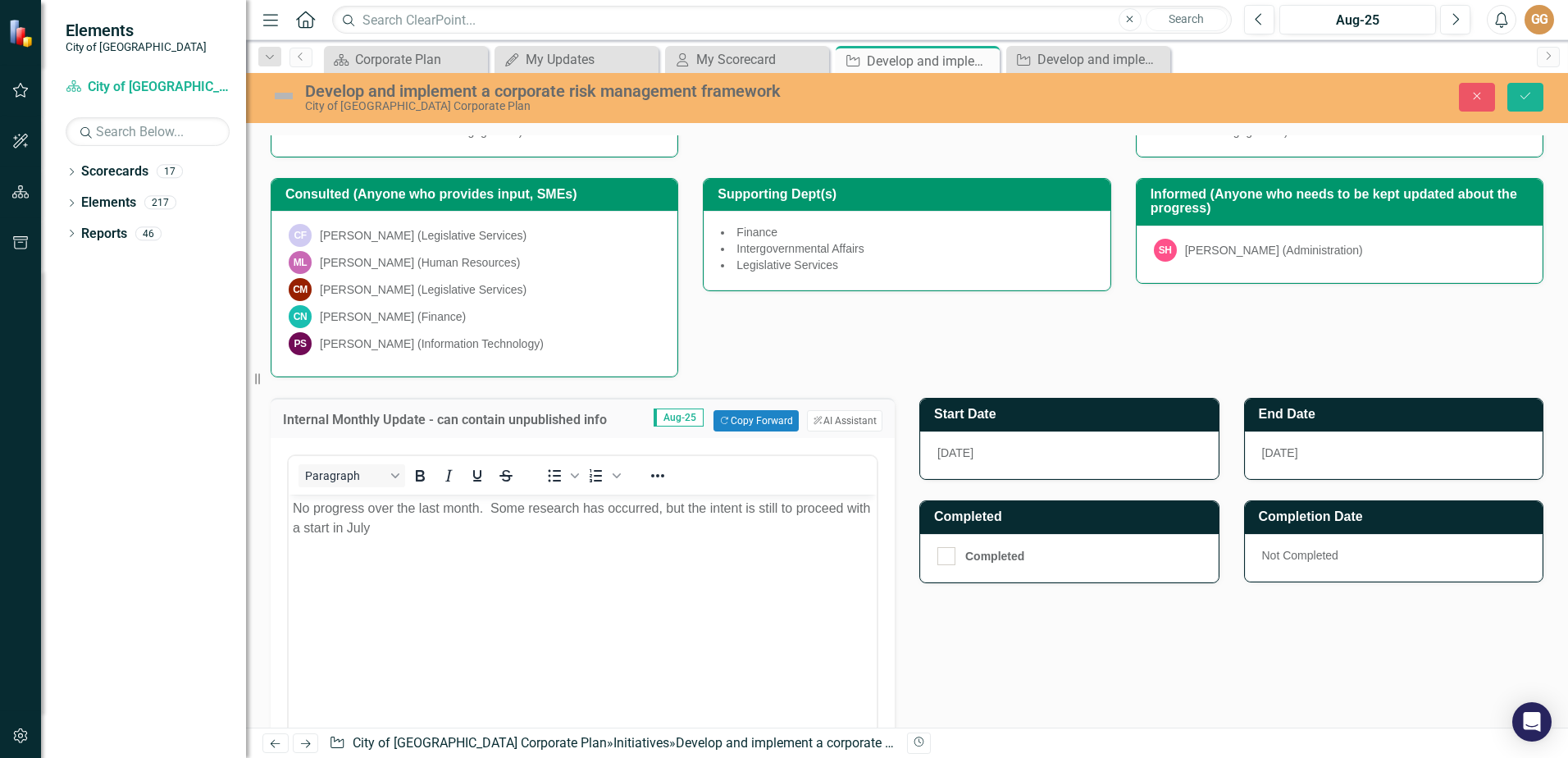
click at [397, 528] on p "No progress over the last month. Some research has occurred, but the intent is …" at bounding box center [583, 518] width 579 height 39
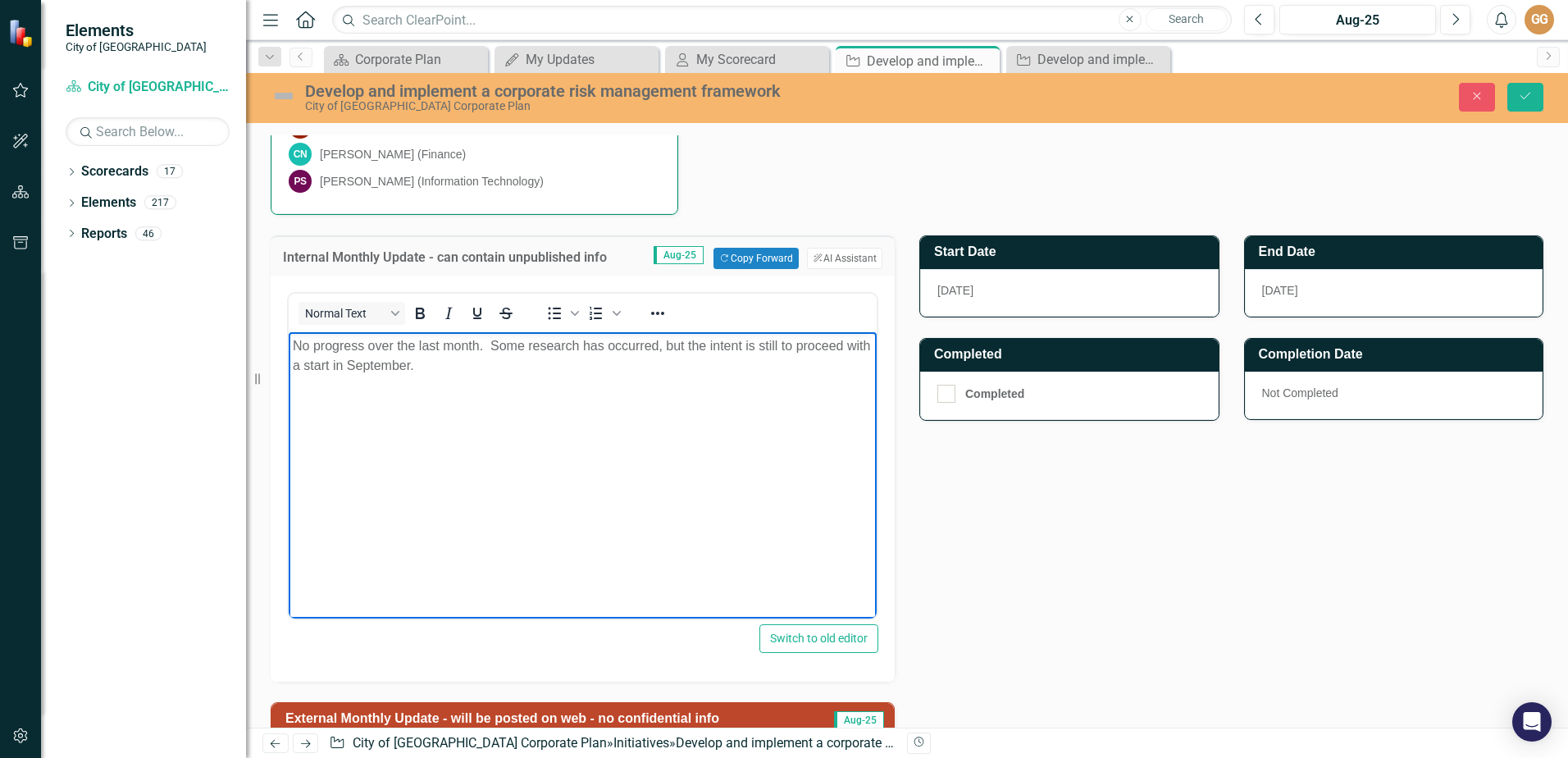
scroll to position [474, 0]
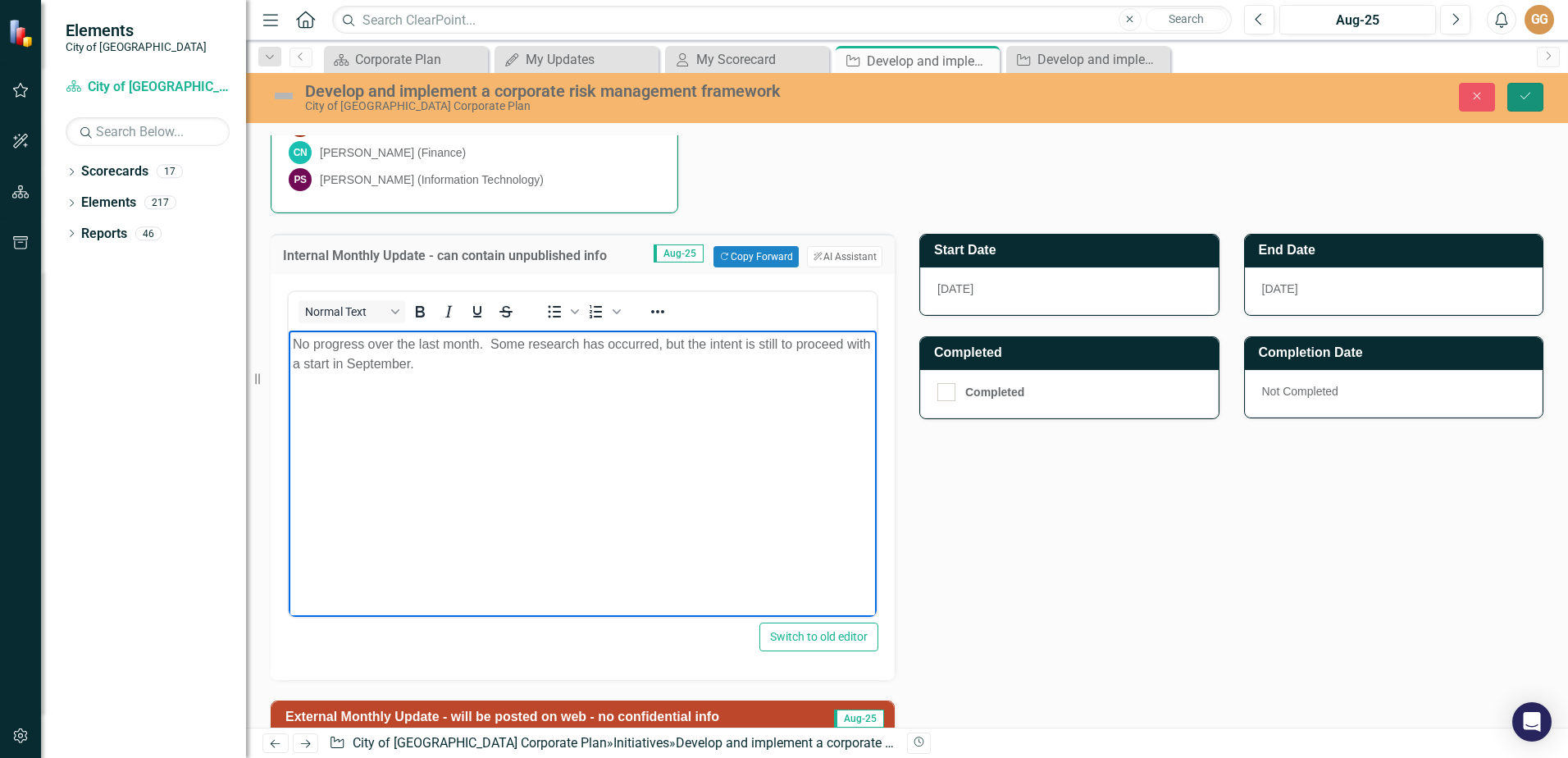
click at [1527, 95] on icon "Save" at bounding box center [1524, 95] width 15 height 11
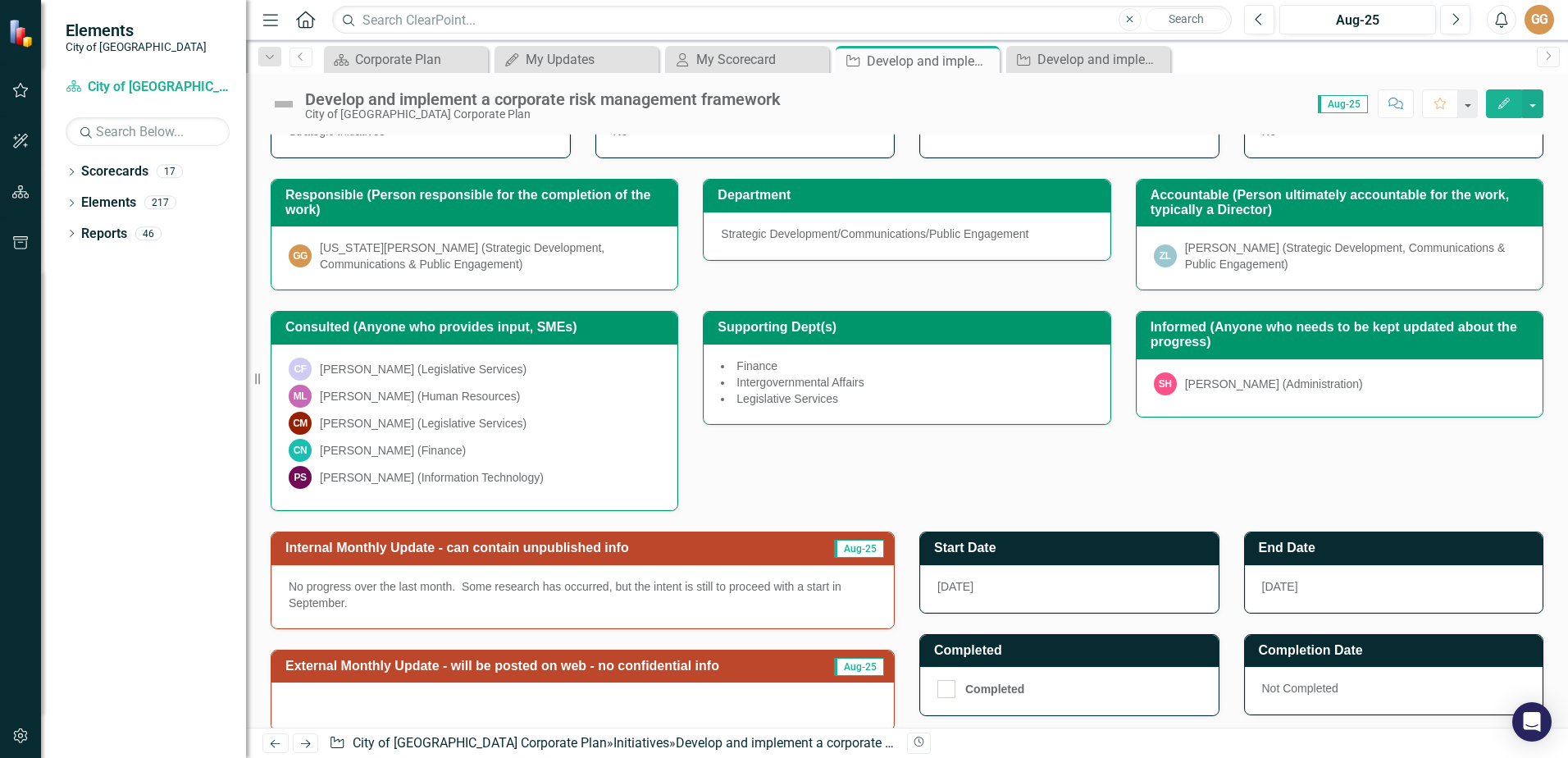
scroll to position [325, 0]
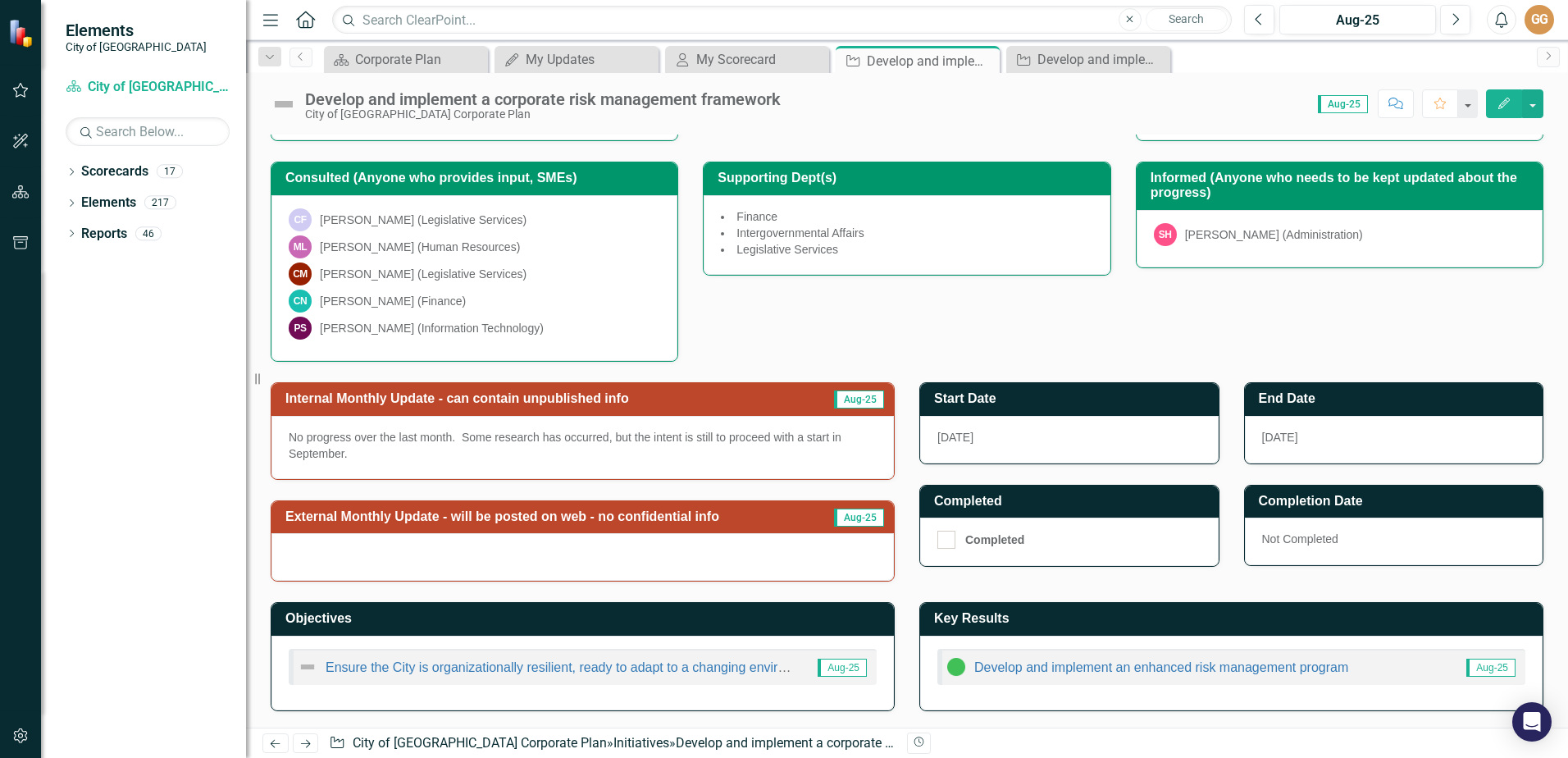
click at [836, 532] on div "External Monthly Update - will be posted on web - no confidential info Aug-25" at bounding box center [582, 517] width 622 height 32
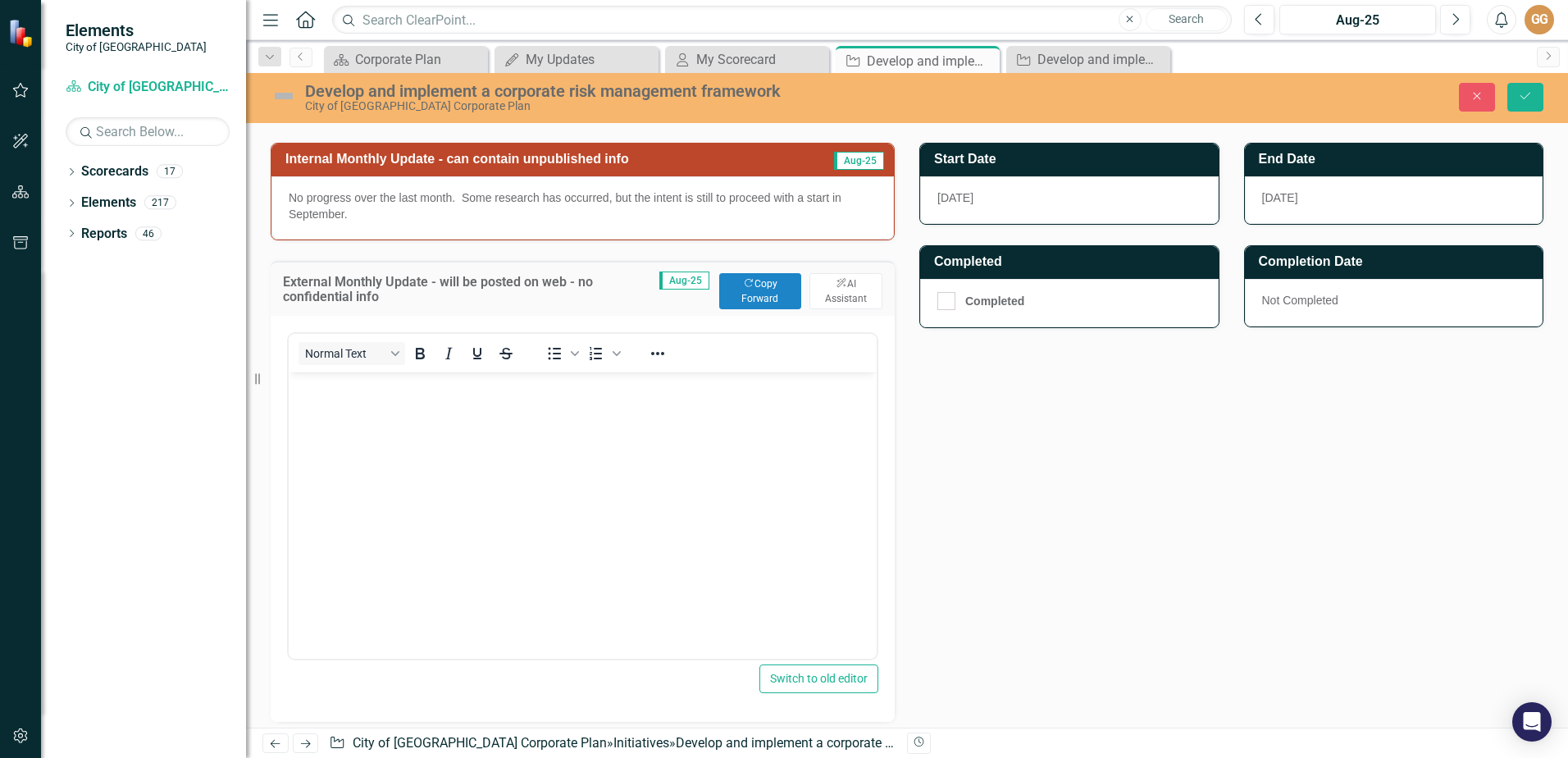
scroll to position [571, 0]
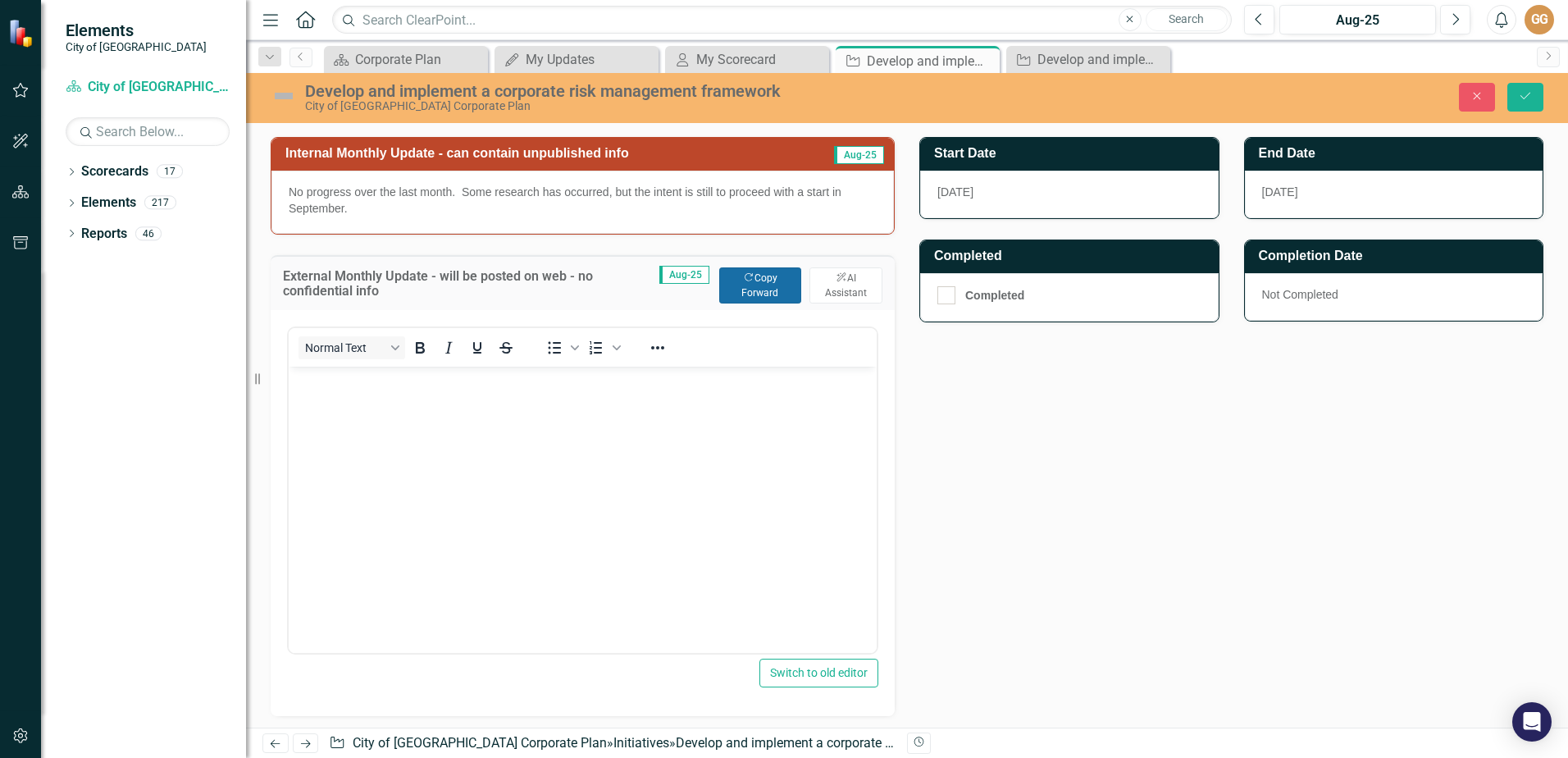
click at [750, 291] on button "Copy Forward Copy Forward" at bounding box center [760, 284] width 82 height 36
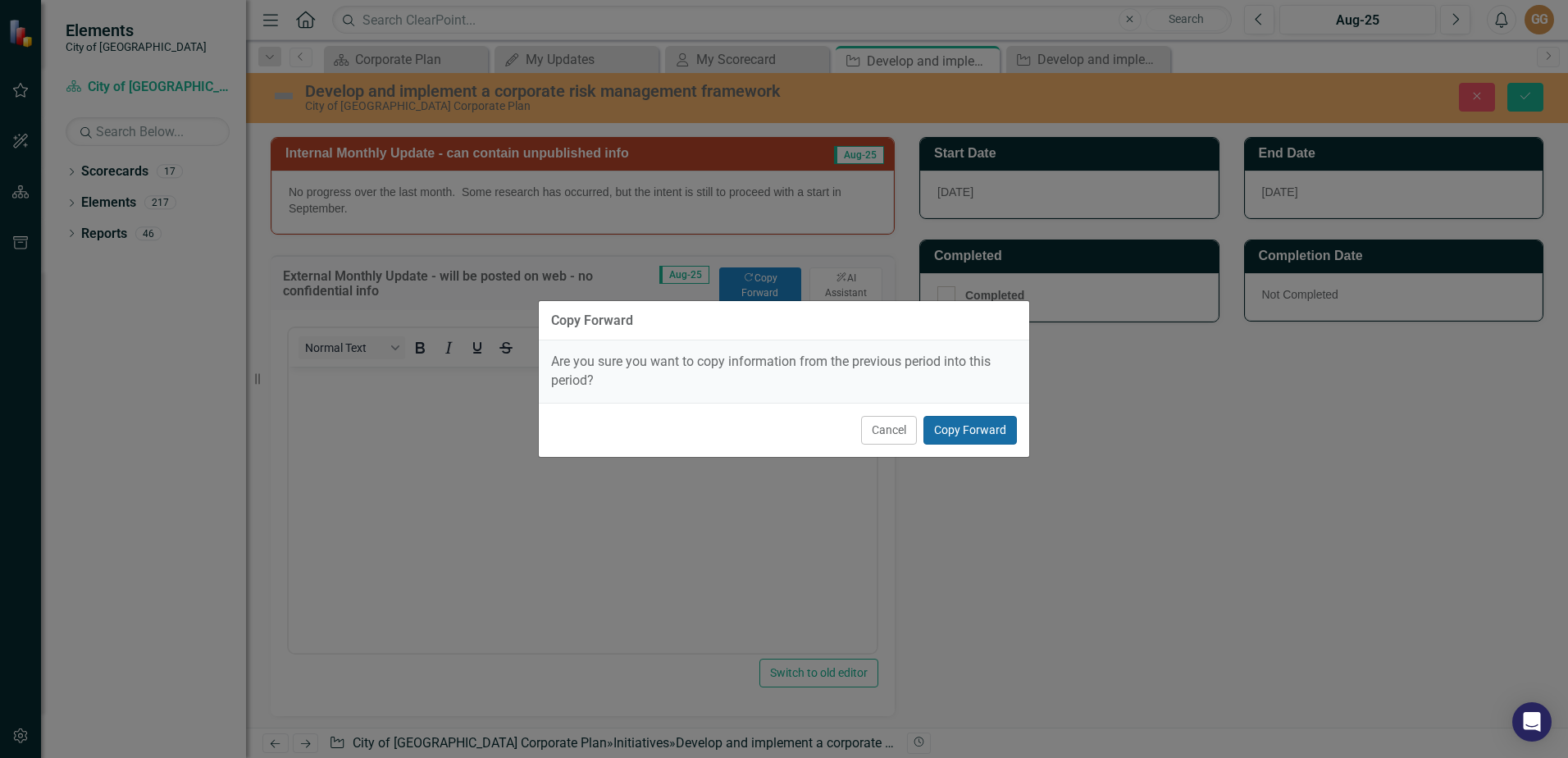
click at [987, 423] on button "Copy Forward" at bounding box center [970, 430] width 94 height 29
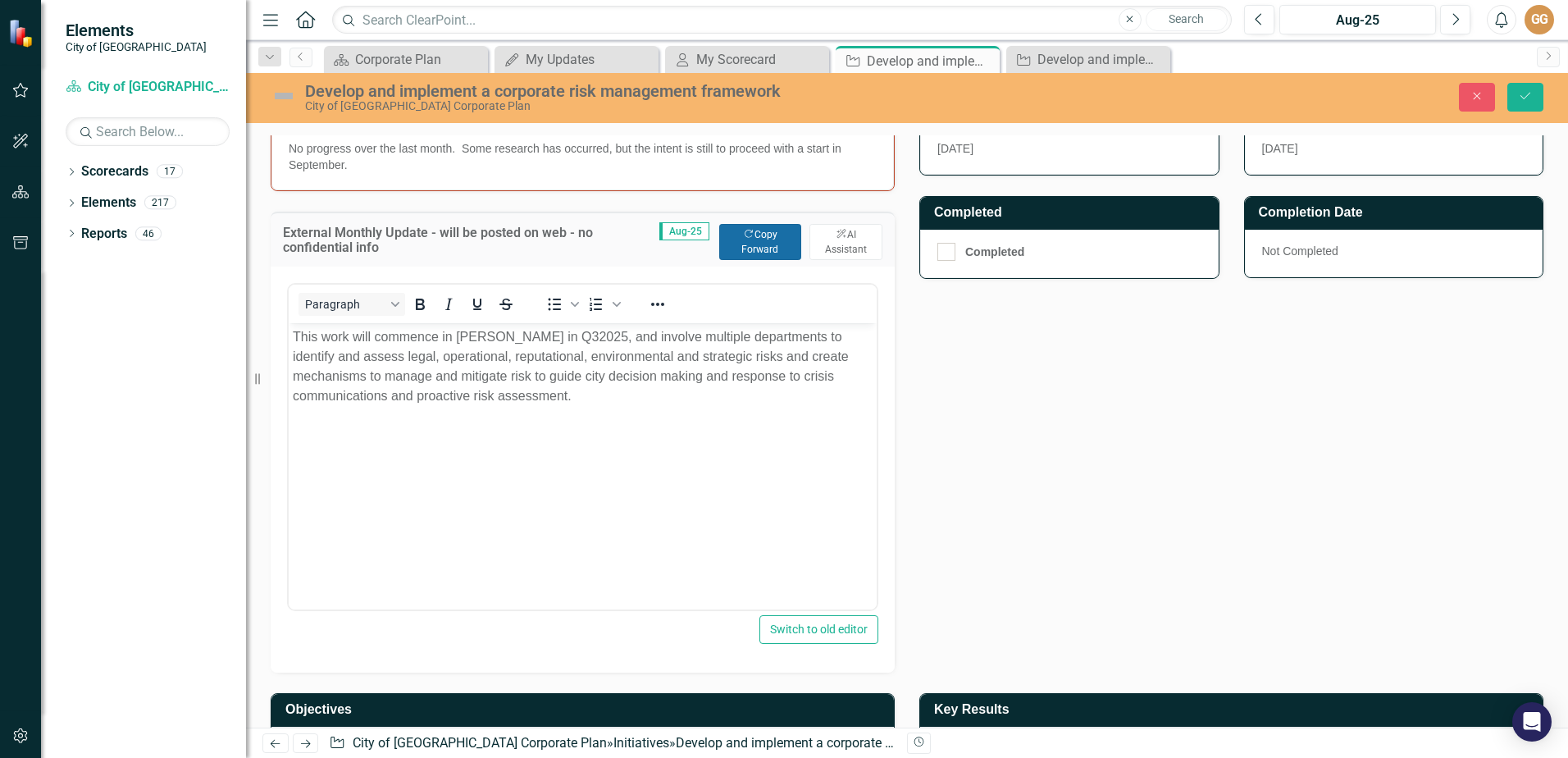
scroll to position [705, 0]
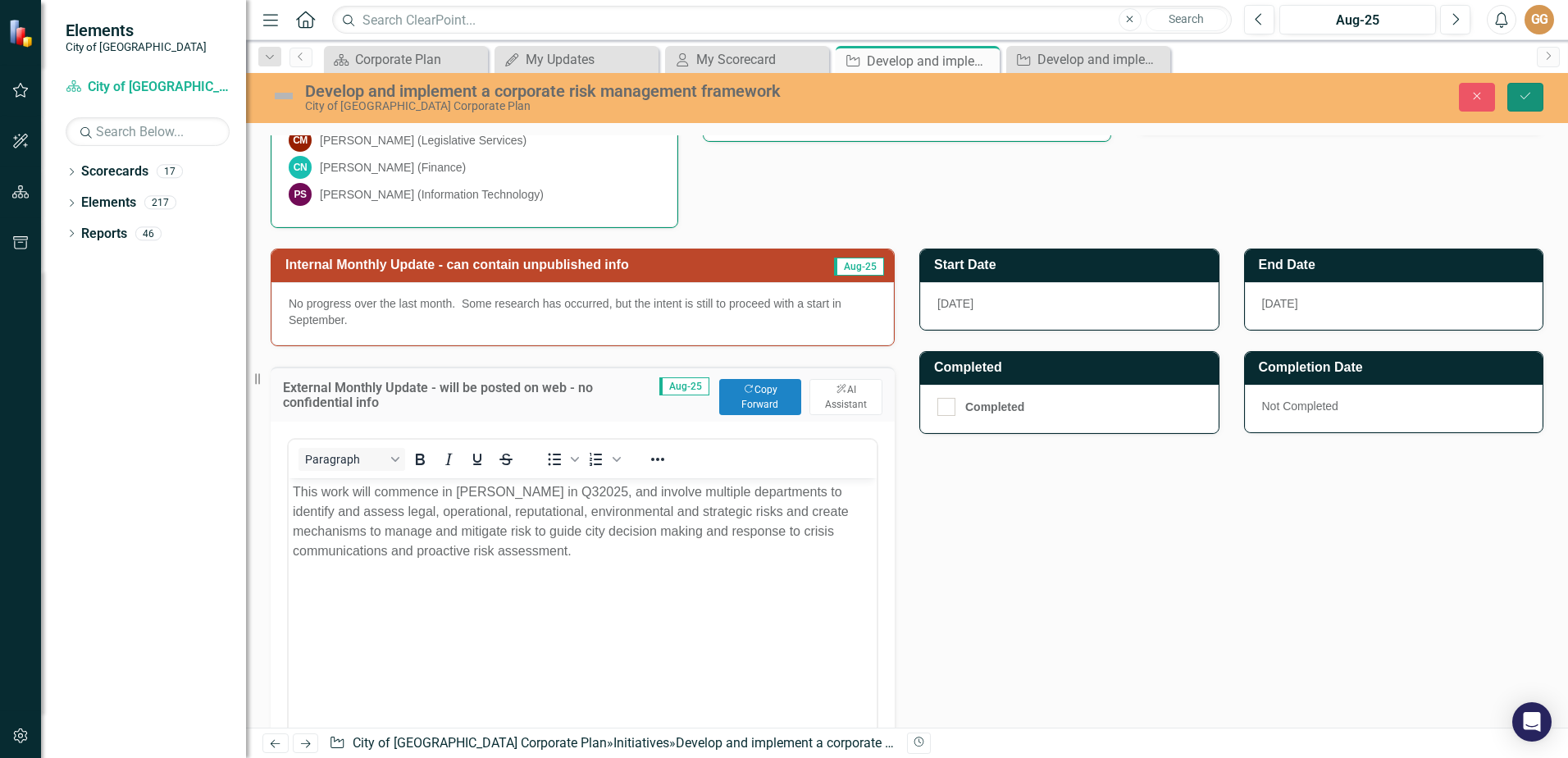
click at [1523, 96] on icon "Save" at bounding box center [1524, 95] width 15 height 11
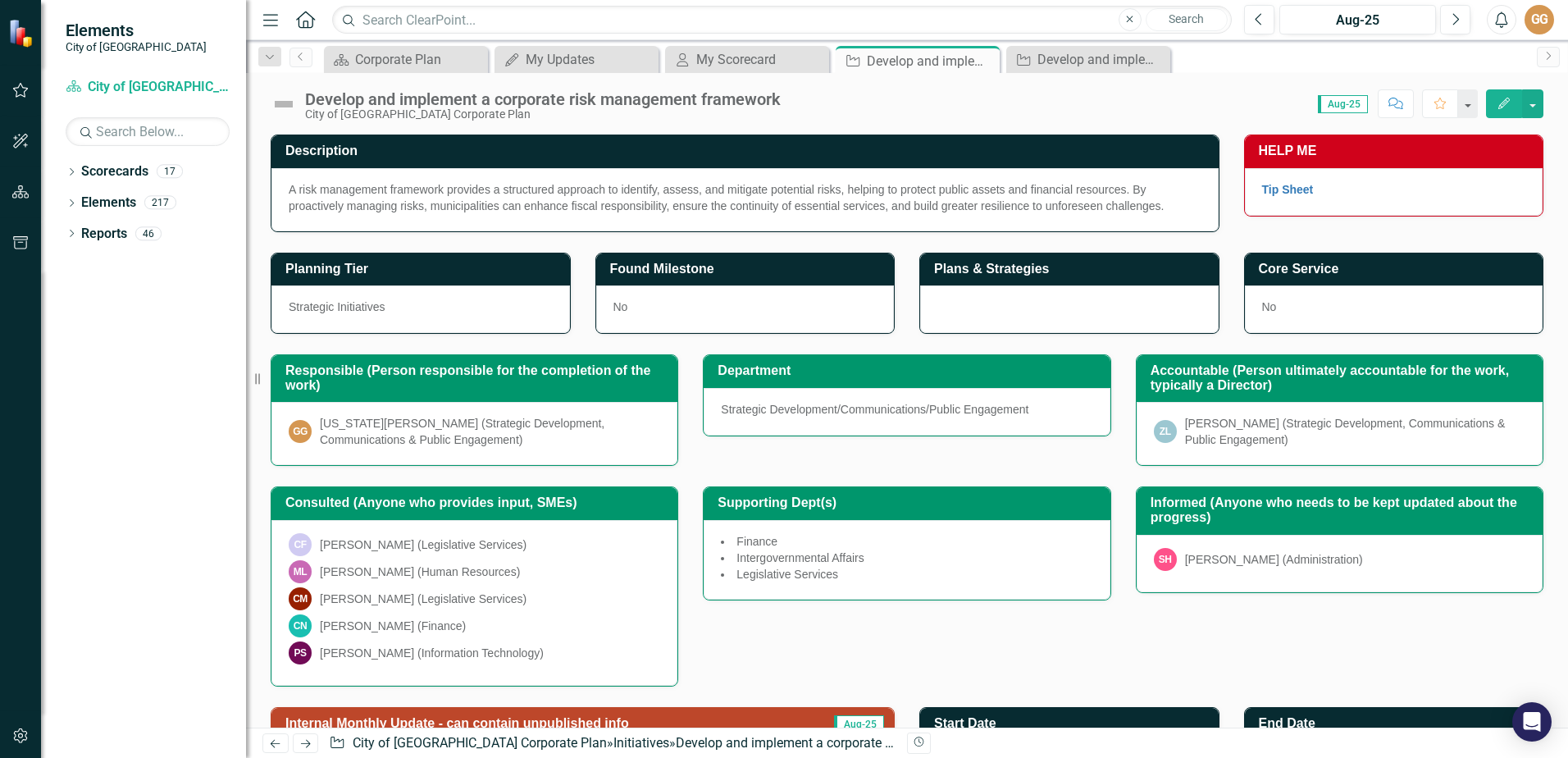
scroll to position [246, 0]
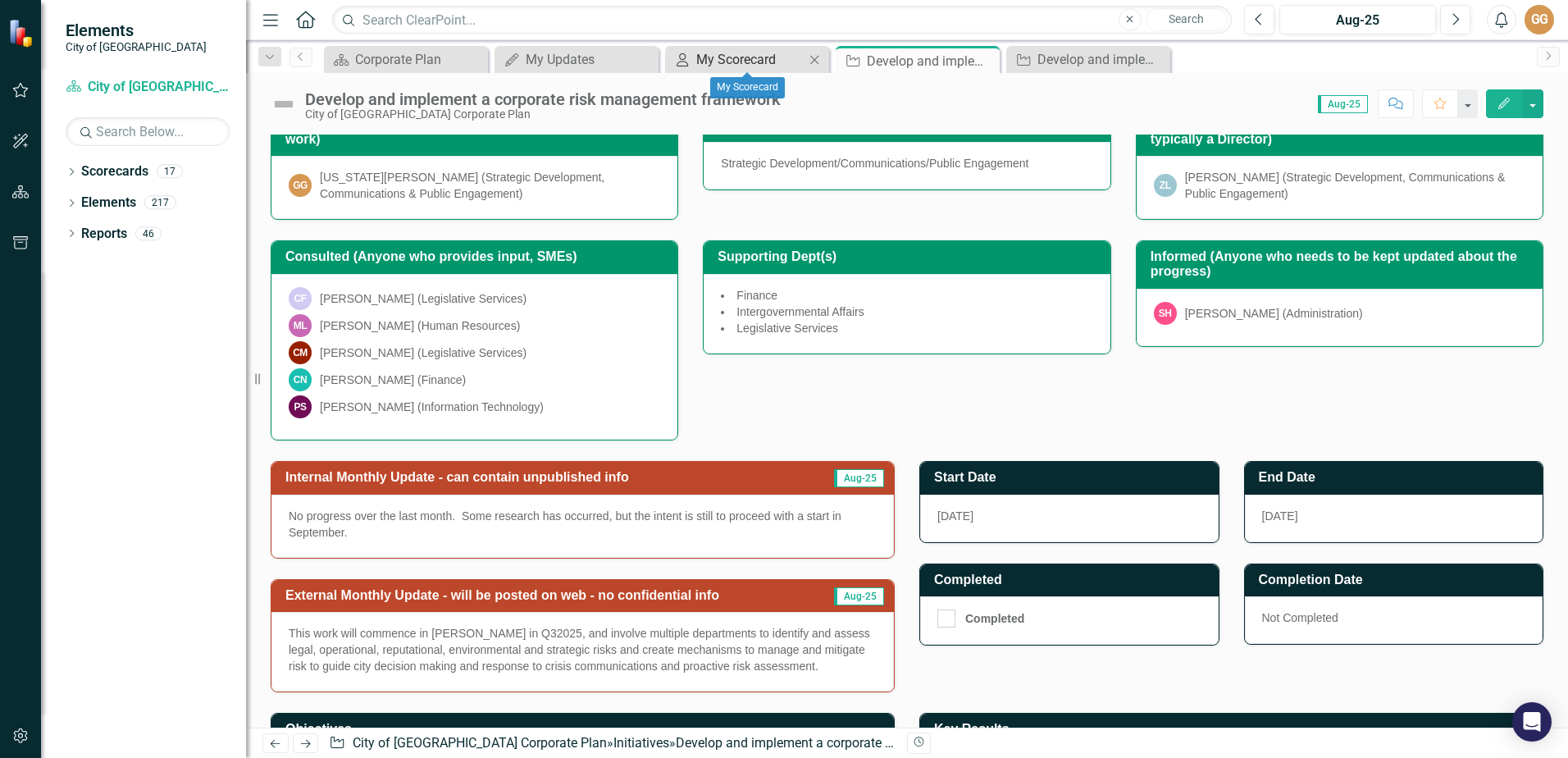
click at [739, 66] on div "My Scorecard" at bounding box center [751, 59] width 108 height 20
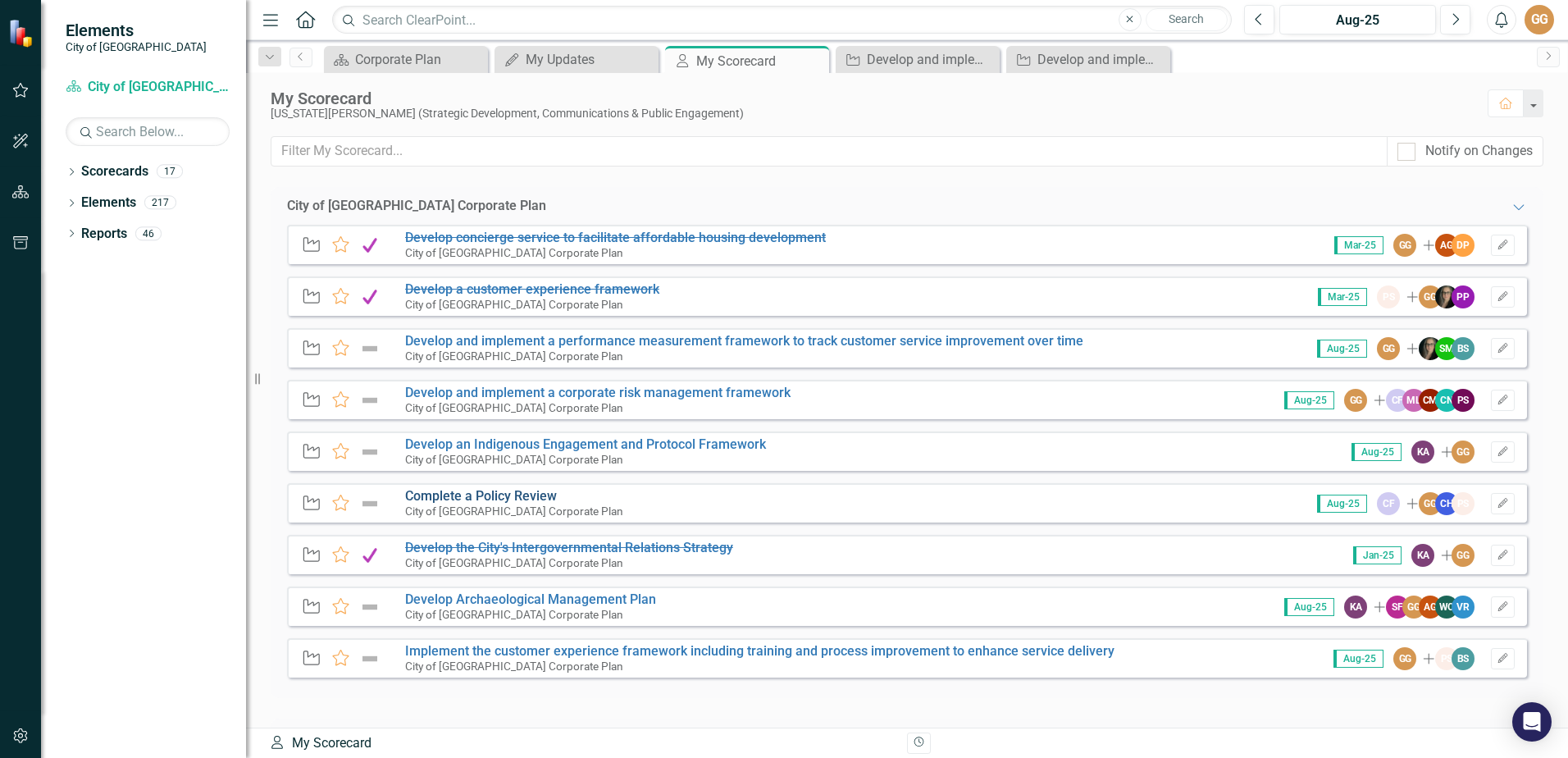
click at [527, 493] on link "Complete a Policy Review" at bounding box center [480, 496] width 151 height 16
